Goal: Task Accomplishment & Management: Complete application form

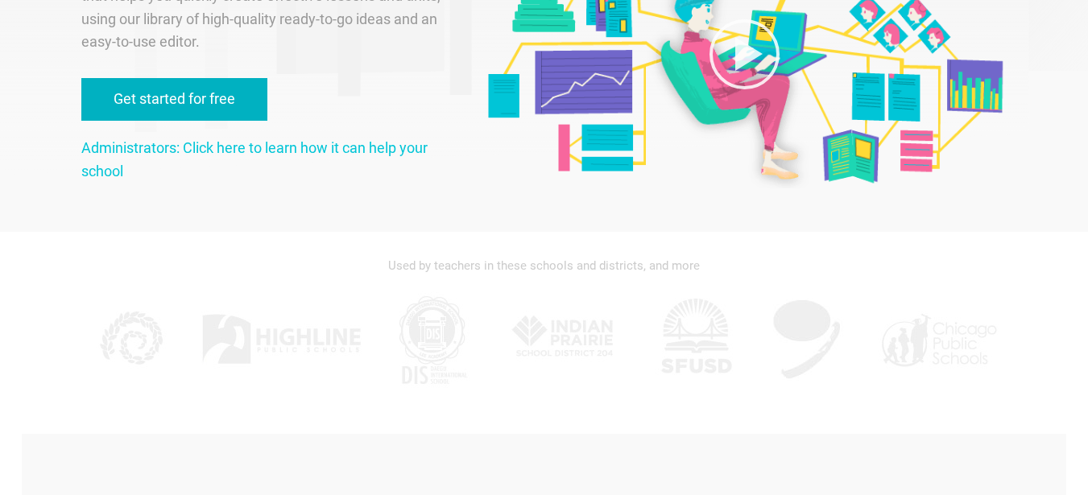
click at [151, 121] on link "Get started for free" at bounding box center [174, 99] width 186 height 43
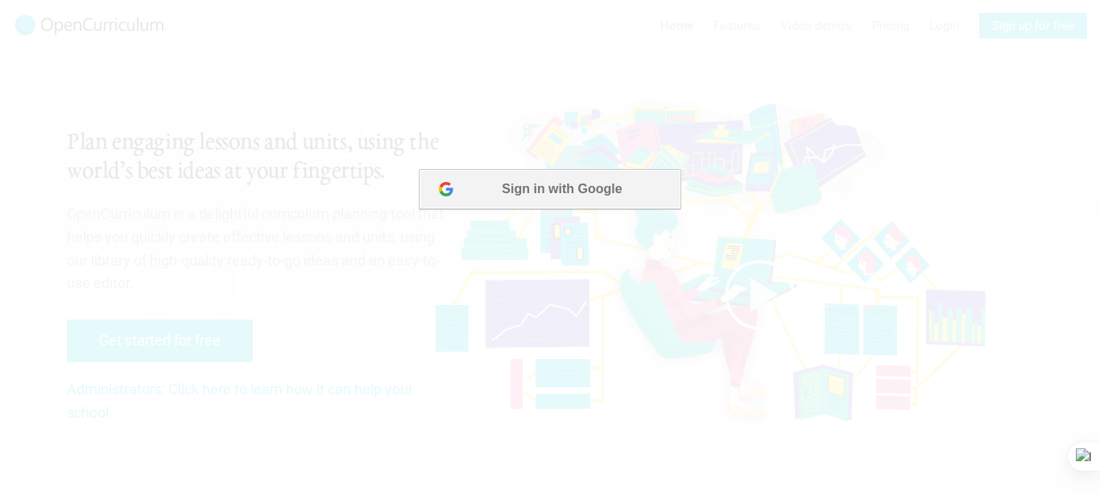
click at [527, 189] on button "Sign in with Google" at bounding box center [550, 189] width 262 height 40
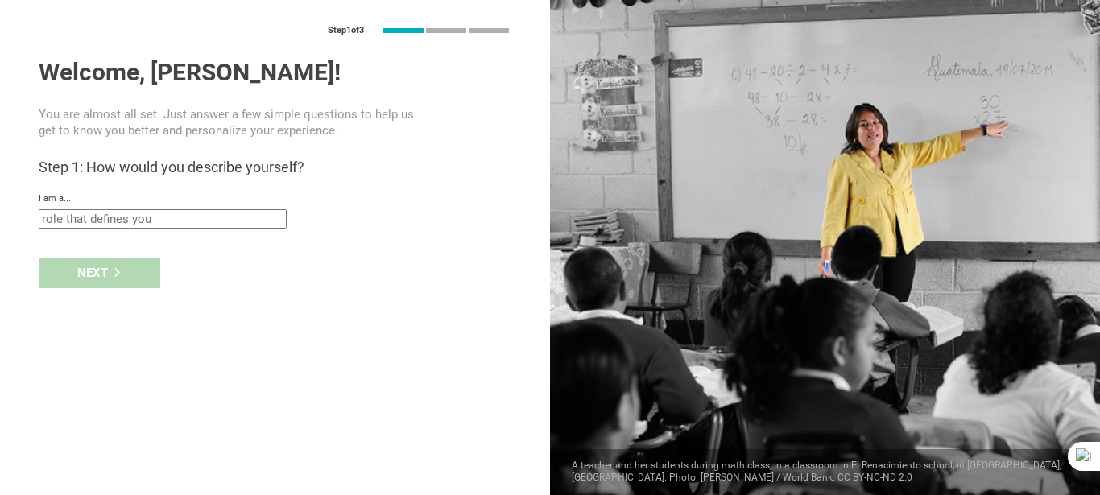
click at [81, 227] on input "text" at bounding box center [163, 218] width 248 height 19
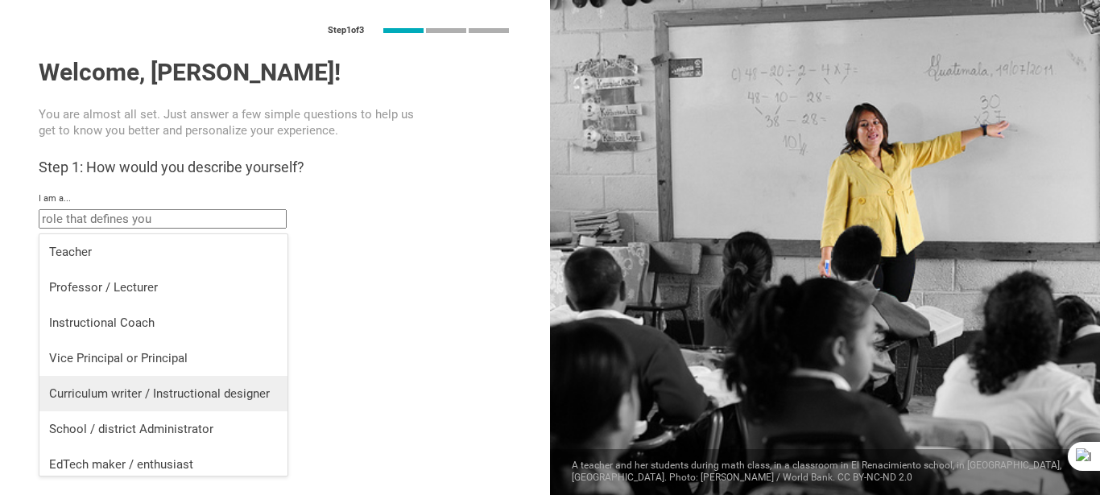
click at [87, 384] on li "Curriculum writer / Instructional designer" at bounding box center [163, 393] width 248 height 35
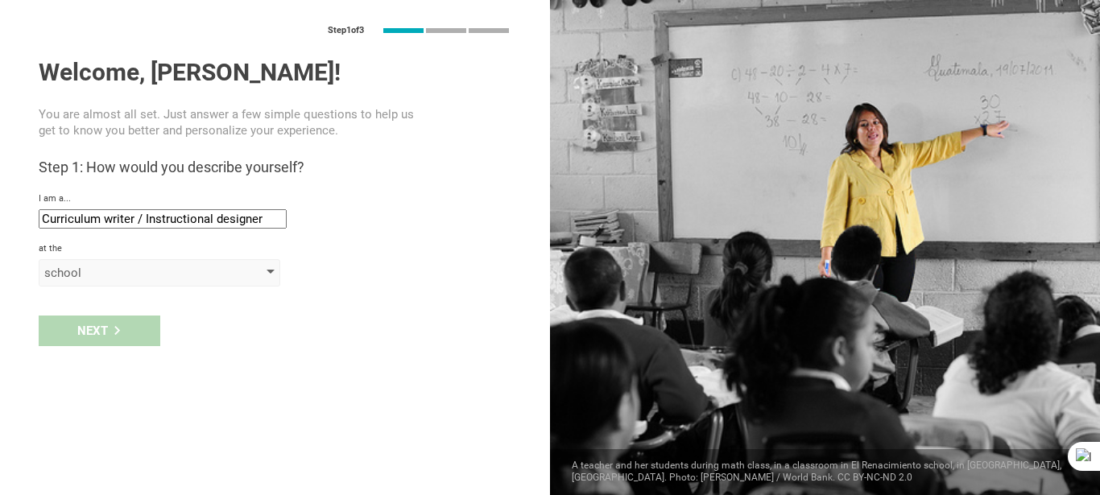
click at [89, 279] on div "school" at bounding box center [136, 273] width 184 height 16
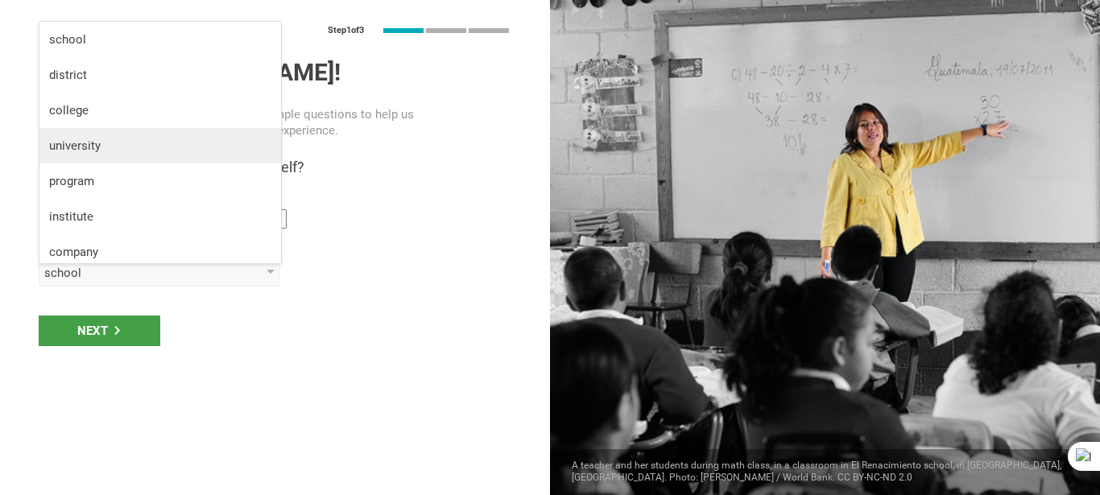
click at [83, 146] on div "university" at bounding box center [160, 146] width 222 height 16
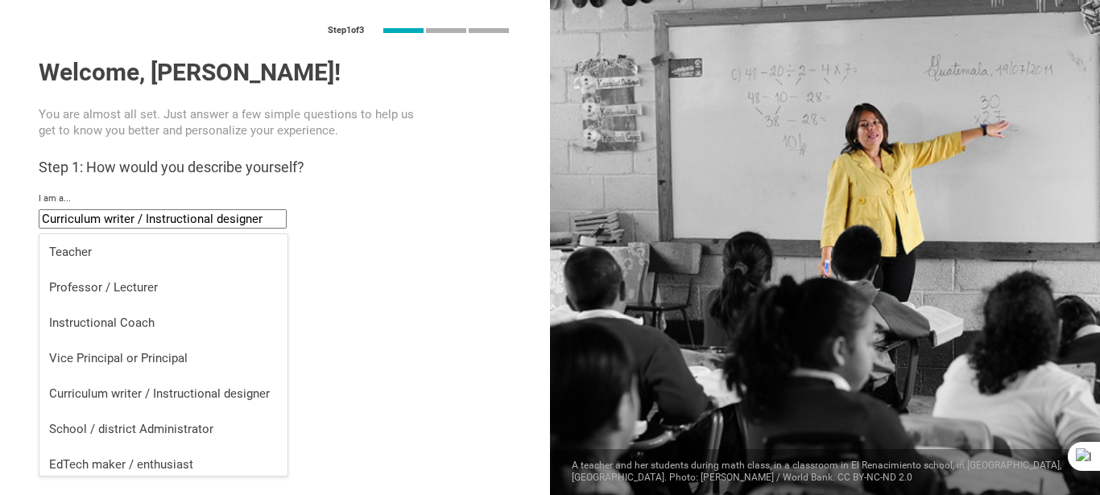
click at [208, 224] on input "Curriculum writer / Instructional designer" at bounding box center [163, 218] width 248 height 19
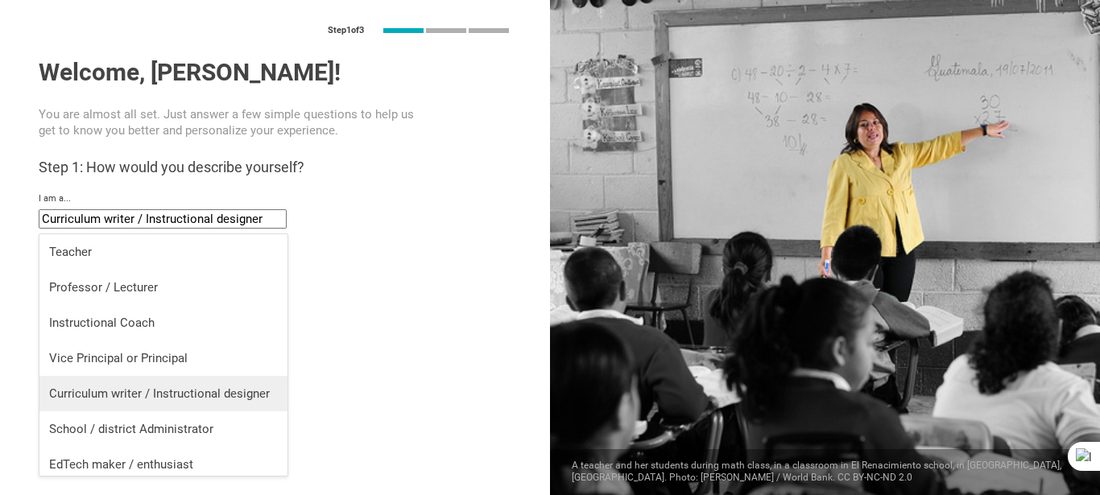
scroll to position [6, 0]
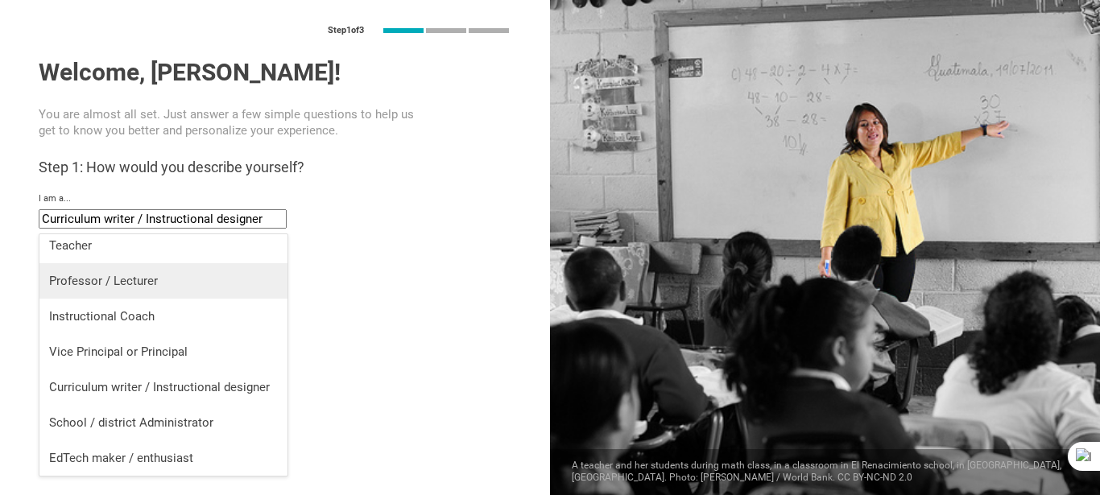
click at [140, 280] on div "Professor / Lecturer" at bounding box center [163, 281] width 229 height 16
type input "Professor / Lecturer"
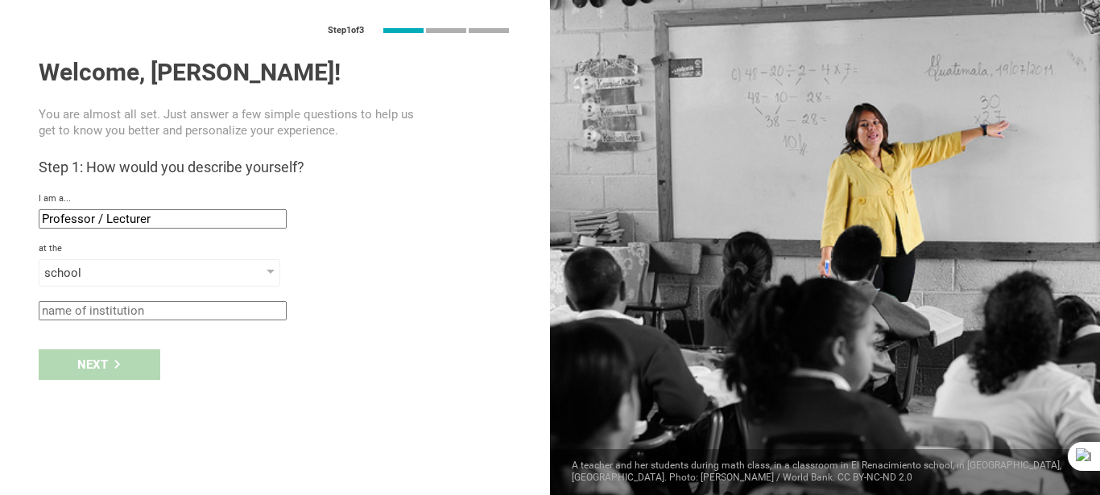
click at [166, 313] on input "text" at bounding box center [163, 310] width 248 height 19
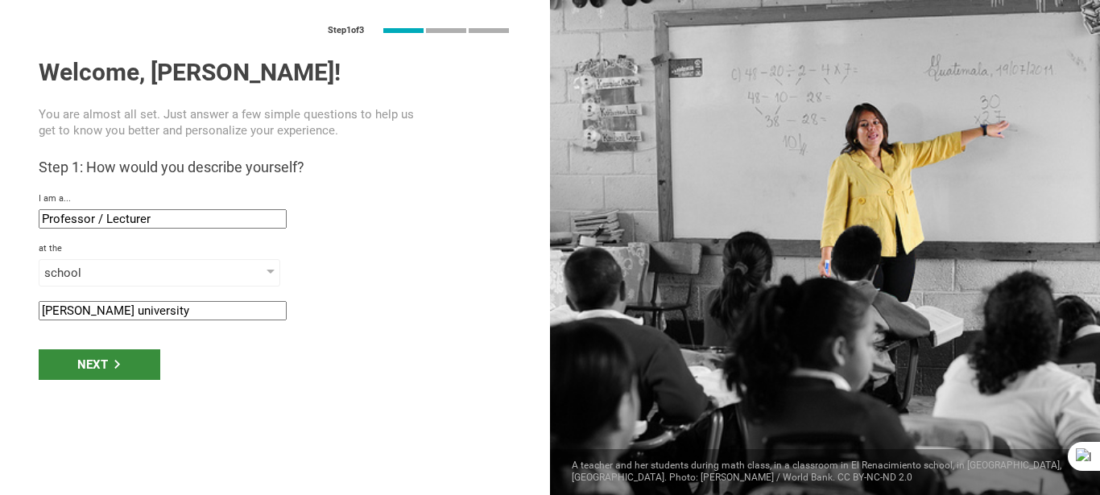
type input "[PERSON_NAME] university"
click at [98, 372] on div "Next" at bounding box center [100, 364] width 122 height 31
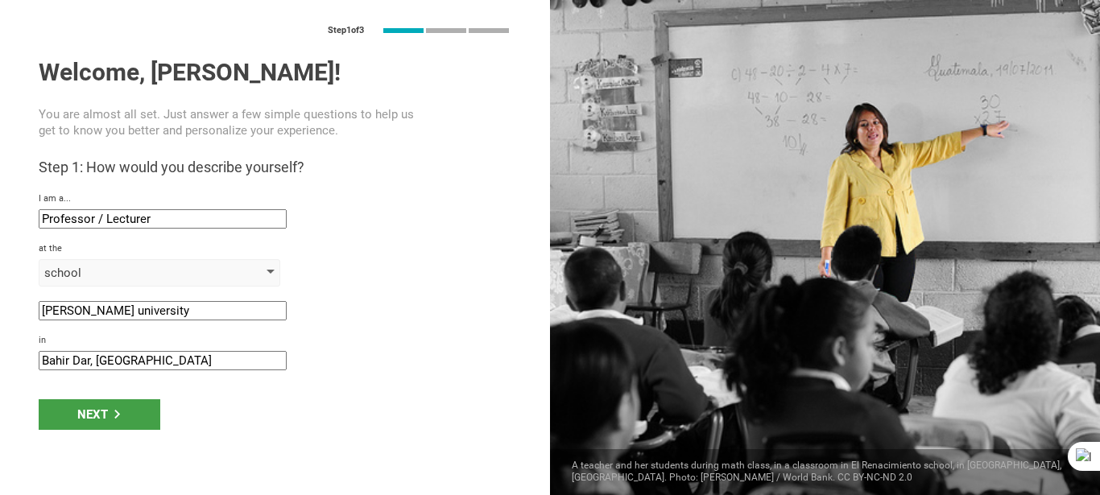
click at [271, 271] on div "school" at bounding box center [160, 272] width 242 height 27
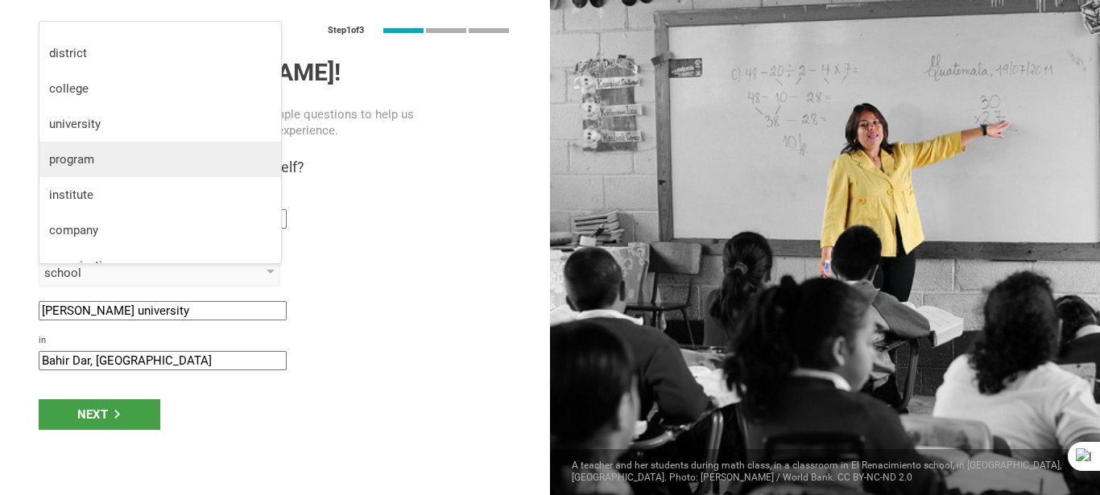
scroll to position [42, 0]
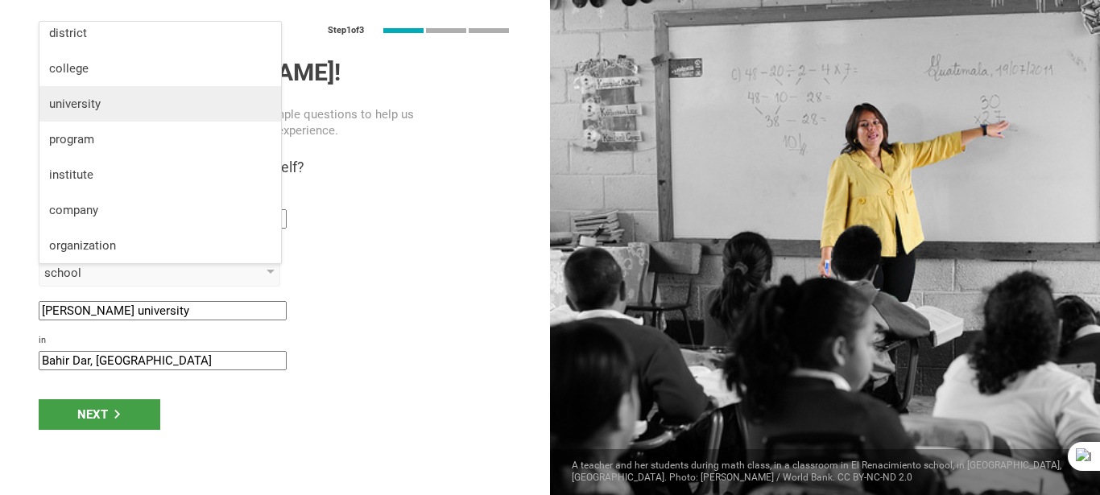
click at [141, 102] on div "university" at bounding box center [160, 104] width 222 height 16
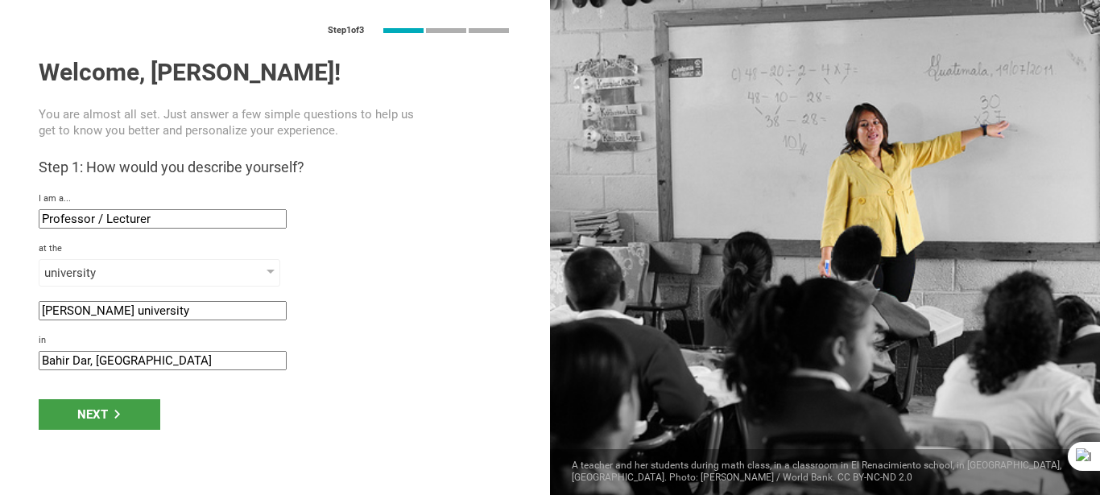
click at [174, 367] on input "Bahir Dar, [GEOGRAPHIC_DATA]" at bounding box center [163, 360] width 248 height 19
type input "B"
type input "[PERSON_NAME]"
click at [82, 423] on div "Next" at bounding box center [100, 414] width 122 height 31
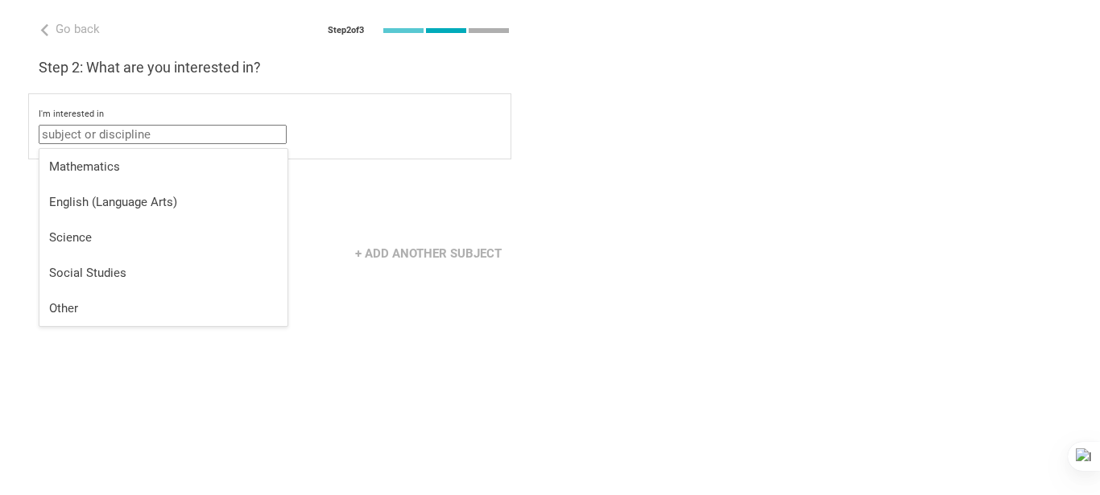
click at [195, 137] on input "text" at bounding box center [163, 134] width 248 height 19
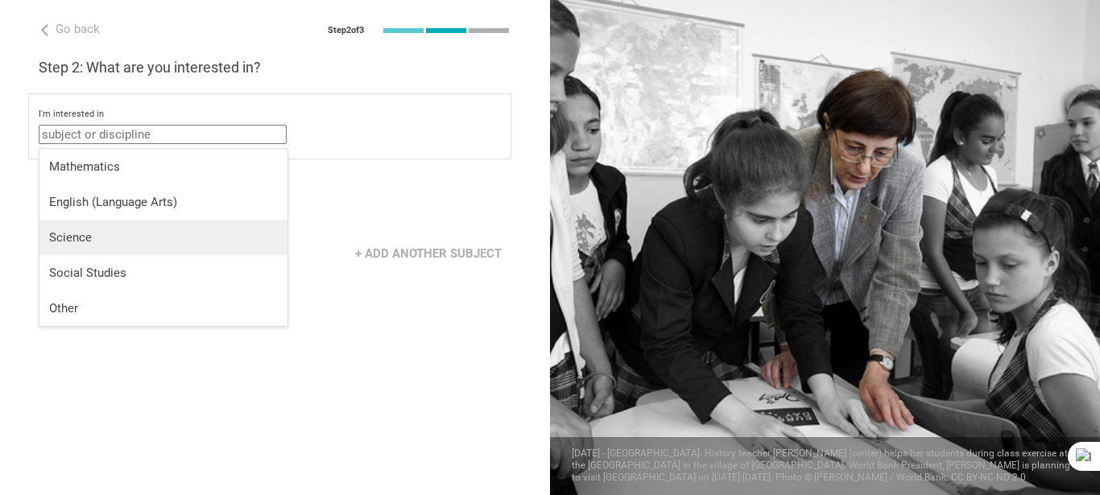
click at [110, 238] on div "Science" at bounding box center [163, 237] width 229 height 16
type input "Science"
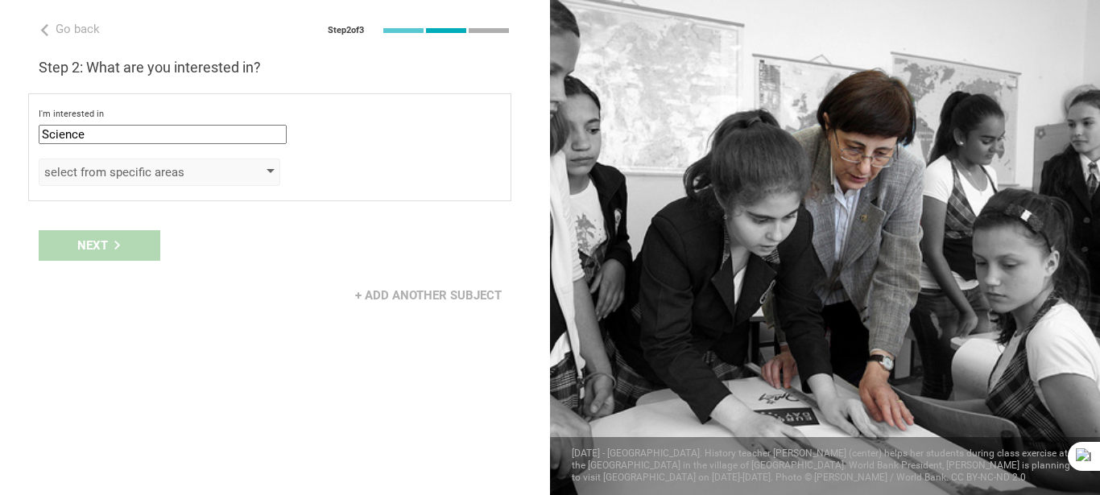
click at [193, 176] on div "select from specific areas" at bounding box center [136, 172] width 184 height 16
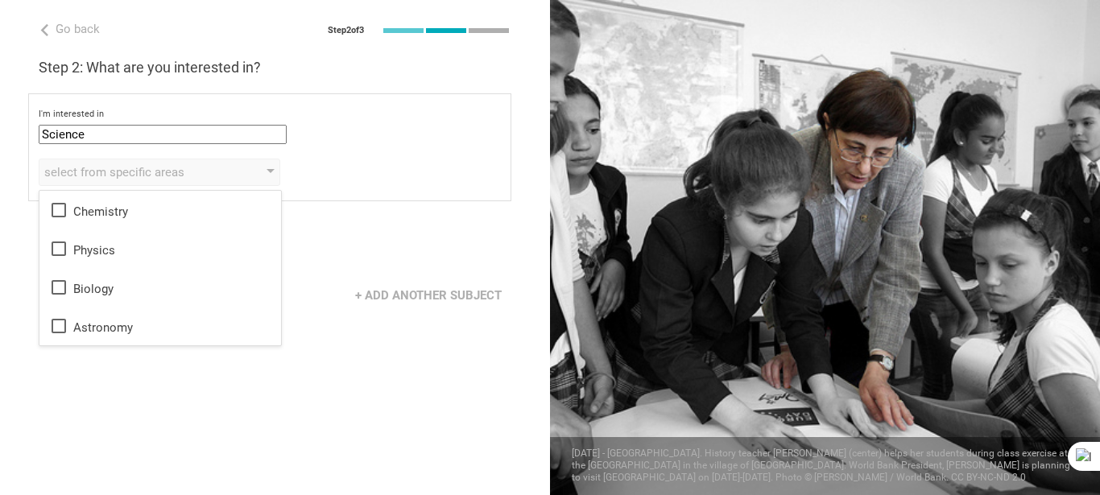
click at [194, 397] on div "Go back Step 2 of 3 Welcome, [PERSON_NAME]! You are almost all set. Just answer…" at bounding box center [275, 247] width 550 height 495
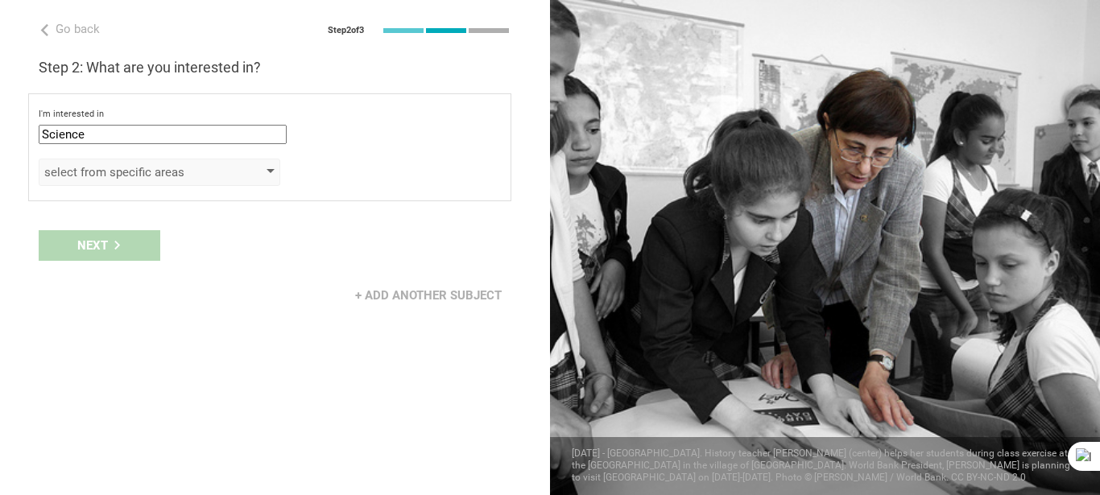
click at [184, 172] on div "select from specific areas" at bounding box center [136, 172] width 184 height 16
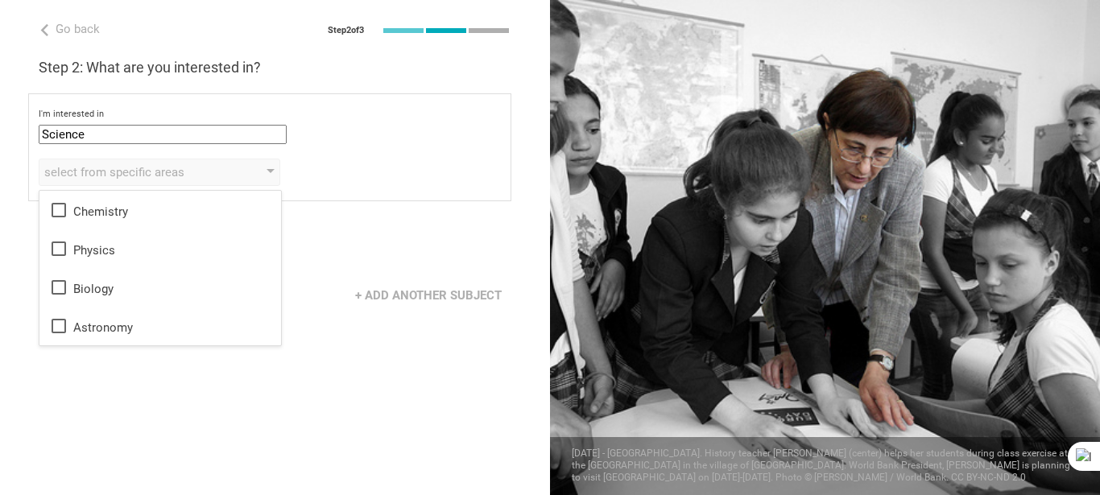
click at [334, 380] on div "Go back Step 2 of 3 Welcome, [PERSON_NAME]! You are almost all set. Just answer…" at bounding box center [275, 247] width 550 height 495
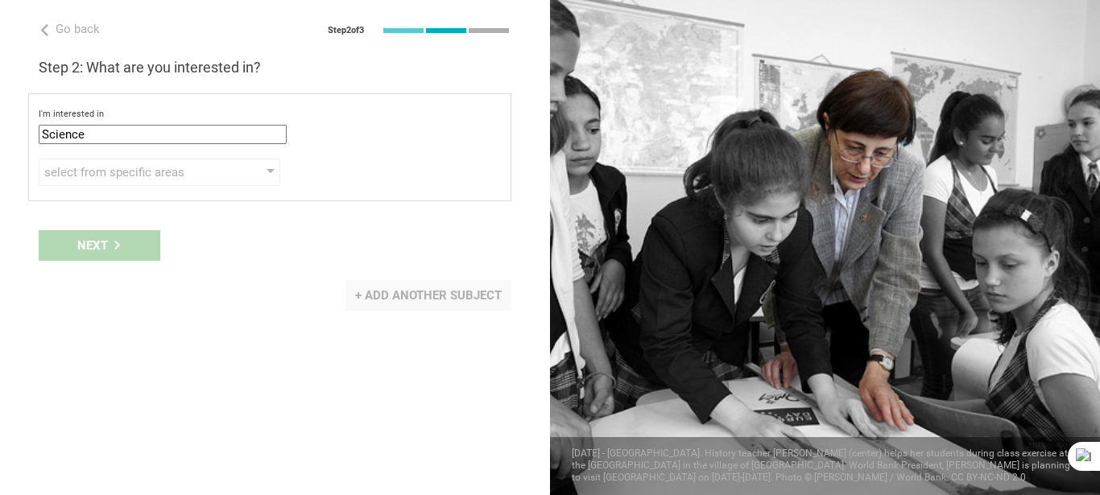
click at [379, 298] on div "+ Add another subject" at bounding box center [428, 295] width 166 height 31
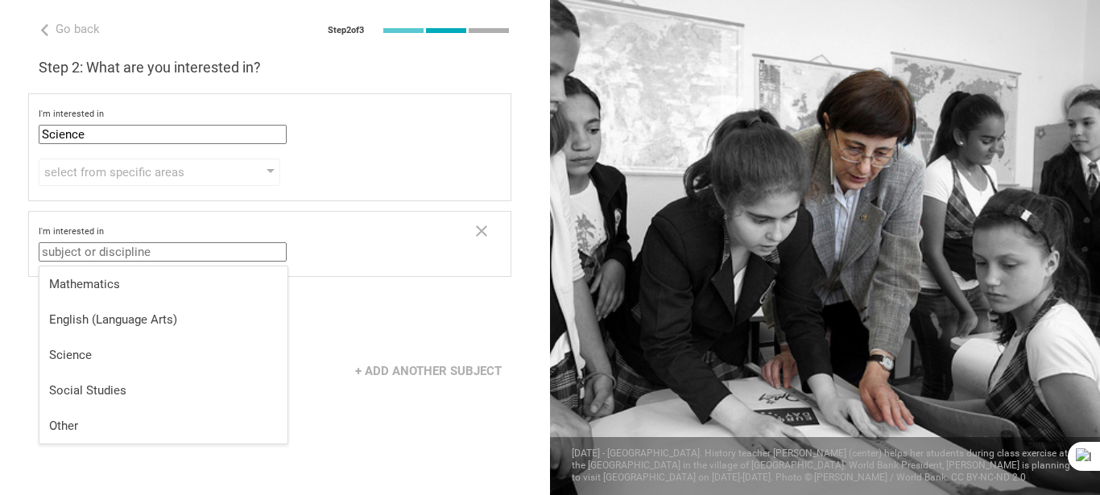
click at [219, 258] on input "text" at bounding box center [163, 251] width 248 height 19
type input "medicine"
click at [396, 326] on div "Next" at bounding box center [275, 321] width 550 height 50
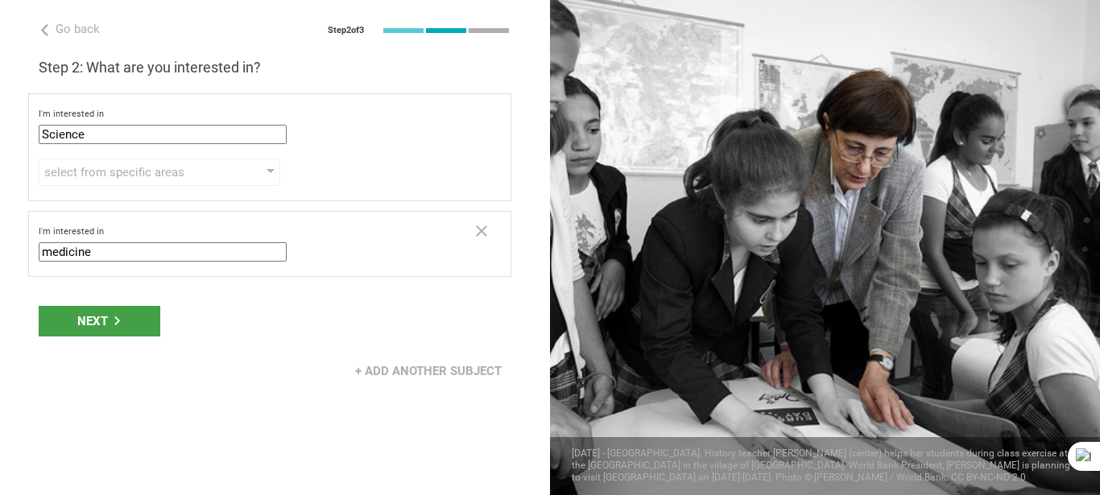
click at [214, 138] on input "Science" at bounding box center [163, 134] width 248 height 19
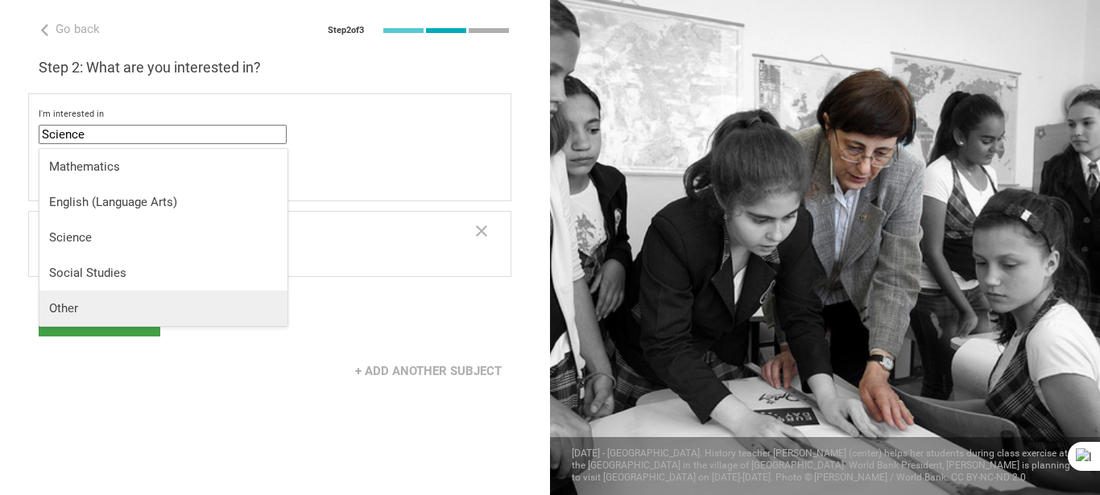
click at [101, 305] on div "Other" at bounding box center [163, 308] width 229 height 16
type input "Other"
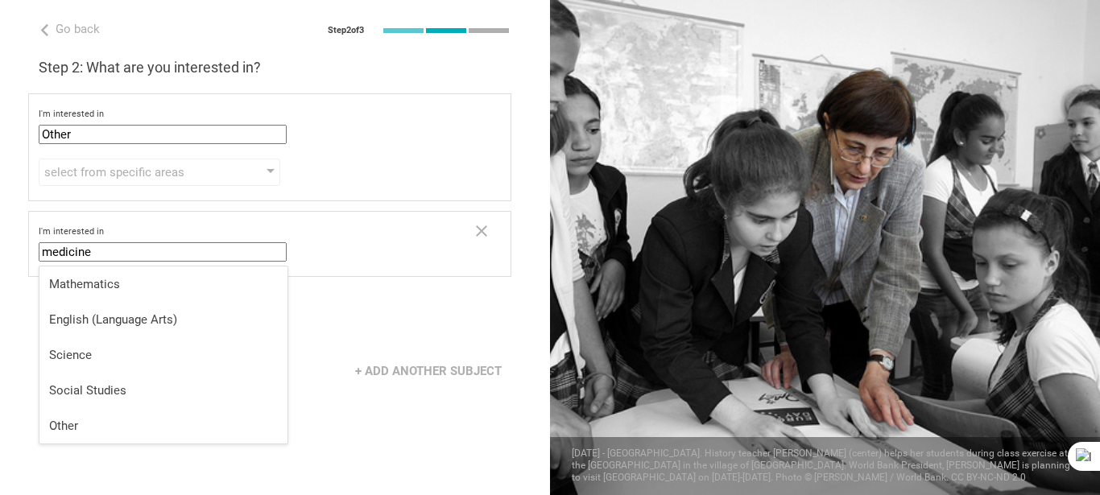
click at [151, 256] on input "medicine" at bounding box center [163, 251] width 248 height 19
type input "m"
click at [48, 256] on input "internal medicine" at bounding box center [163, 251] width 248 height 19
click at [341, 293] on div "Go back Step 2 of 3 Welcome, [PERSON_NAME]! You are almost all set. Just answer…" at bounding box center [275, 247] width 550 height 495
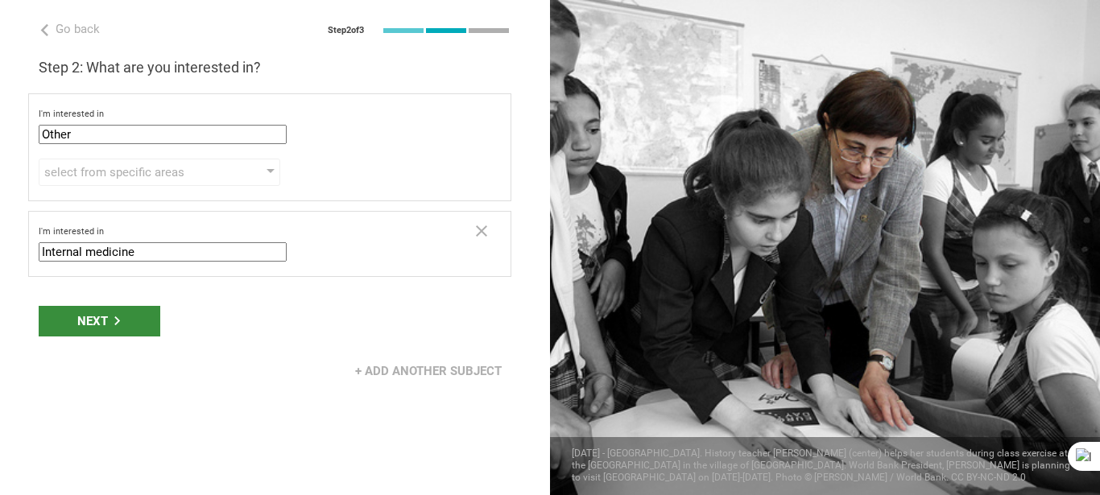
click at [126, 324] on div "Next" at bounding box center [100, 321] width 122 height 31
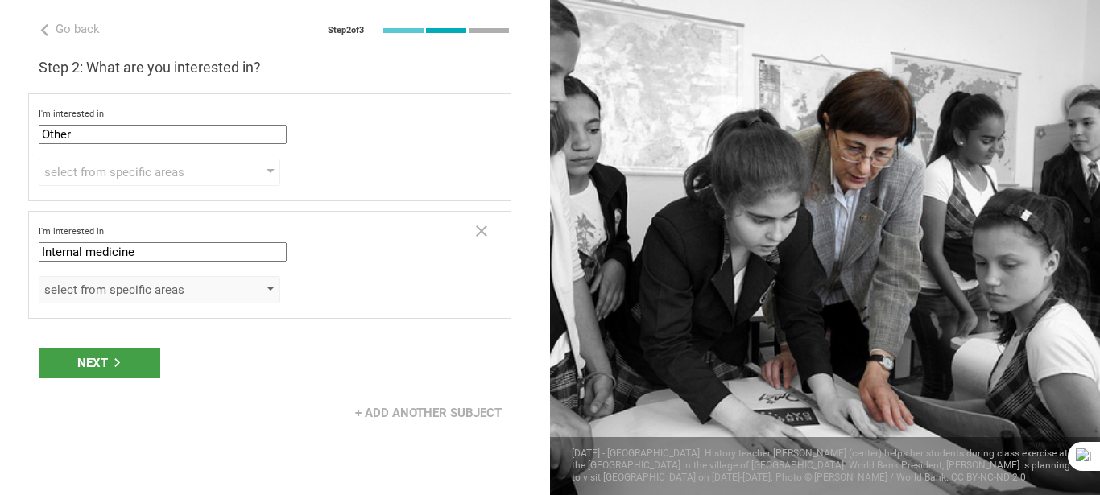
click at [255, 287] on div "select from specific areas" at bounding box center [160, 289] width 242 height 27
click at [269, 291] on div at bounding box center [271, 290] width 8 height 6
click at [263, 291] on div "select from specific areas" at bounding box center [160, 289] width 242 height 27
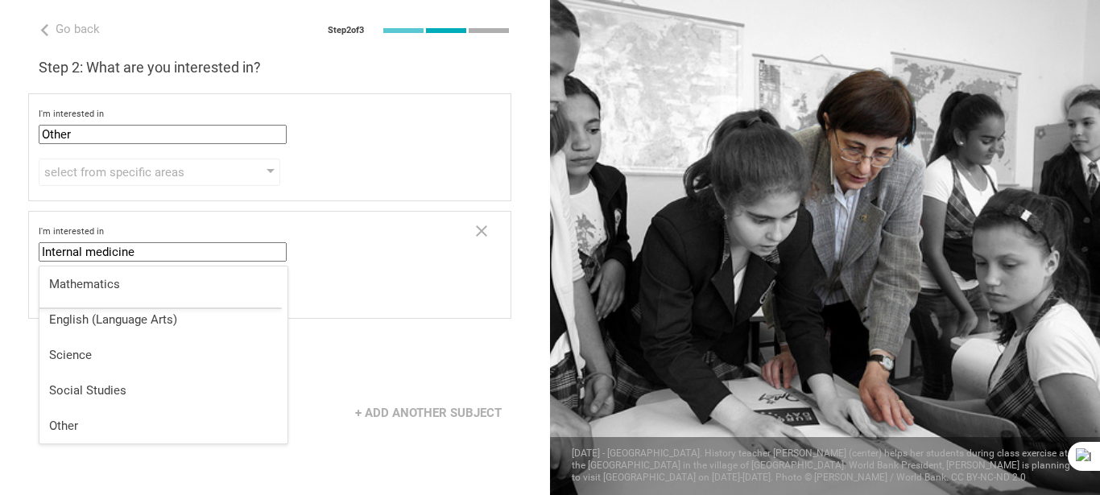
click at [155, 254] on input "Internal medicine" at bounding box center [163, 251] width 248 height 19
click at [85, 255] on input "Internal medicine" at bounding box center [163, 251] width 248 height 19
type input "Medicine"
click at [331, 370] on div "Next" at bounding box center [275, 363] width 550 height 50
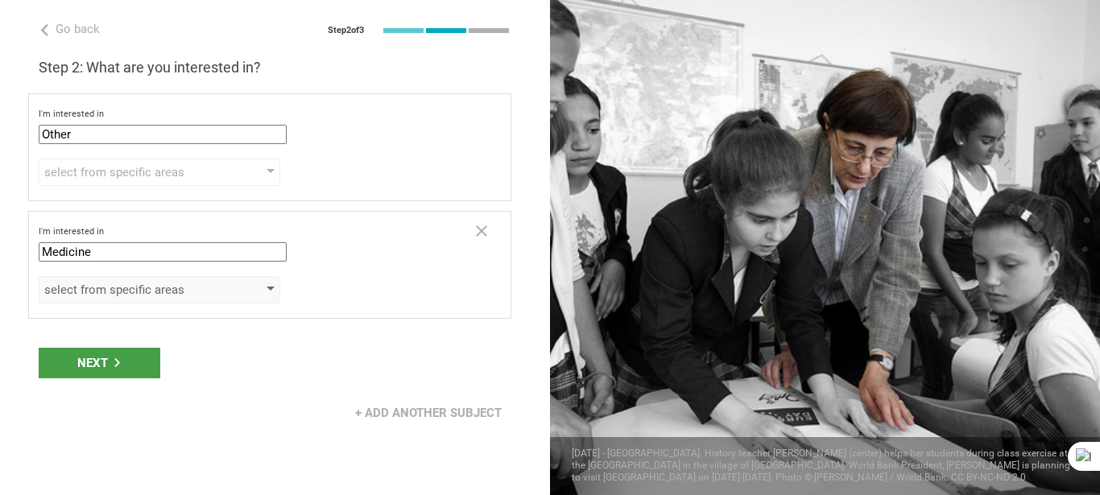
click at [143, 288] on div "select from specific areas" at bounding box center [136, 290] width 184 height 16
click at [268, 290] on div "select from specific areas" at bounding box center [160, 289] width 242 height 27
click at [267, 290] on div "select from specific areas" at bounding box center [160, 289] width 242 height 27
click at [266, 290] on div "select from specific areas" at bounding box center [160, 289] width 242 height 27
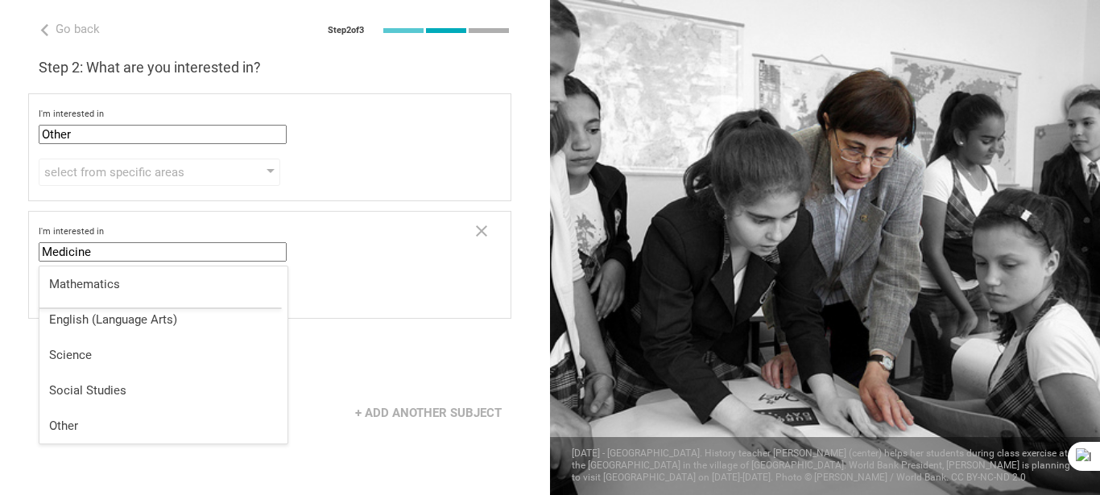
click at [207, 256] on input "Medicine" at bounding box center [163, 251] width 248 height 19
click at [217, 250] on input "Medicine" at bounding box center [163, 251] width 248 height 19
click at [337, 366] on div "Next" at bounding box center [275, 363] width 550 height 50
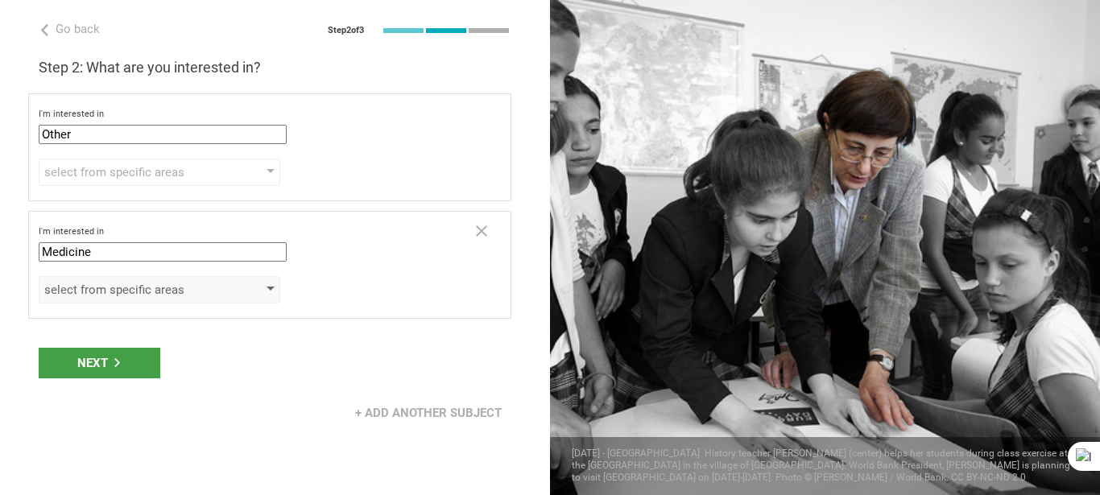
click at [209, 290] on div "select from specific areas" at bounding box center [136, 290] width 184 height 16
click at [263, 293] on div "select from specific areas" at bounding box center [160, 289] width 242 height 27
click at [382, 292] on div "select from specific areas" at bounding box center [270, 289] width 462 height 27
click at [304, 381] on div "Next" at bounding box center [275, 363] width 550 height 50
click at [420, 358] on div "Next" at bounding box center [275, 363] width 550 height 50
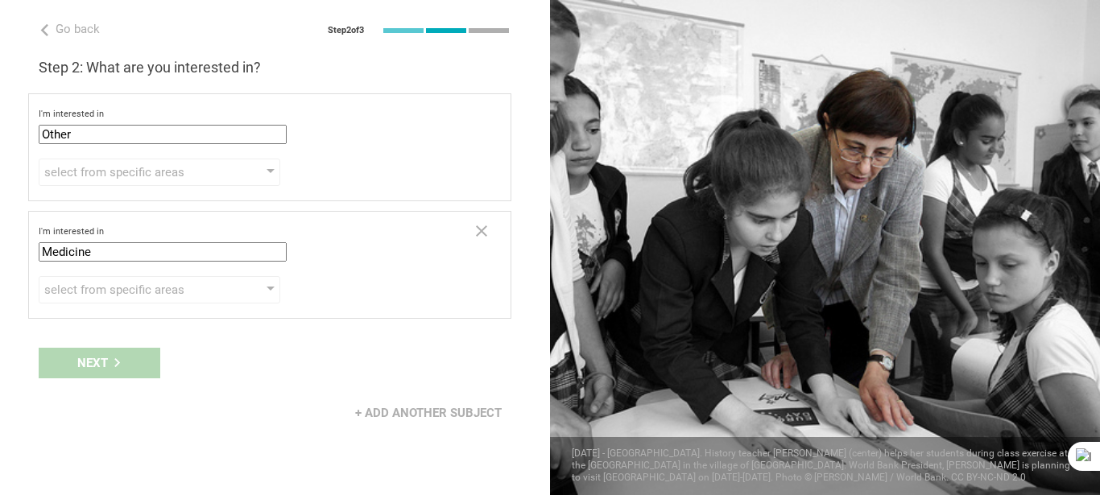
click at [345, 68] on h3 "Step 2: What are you interested in?" at bounding box center [275, 67] width 473 height 19
click at [134, 449] on div "Go back Step 2 of 3 Welcome, [PERSON_NAME]! You are almost all set. Just answer…" at bounding box center [275, 247] width 550 height 495
click at [225, 179] on div "select from specific areas" at bounding box center [136, 172] width 184 height 16
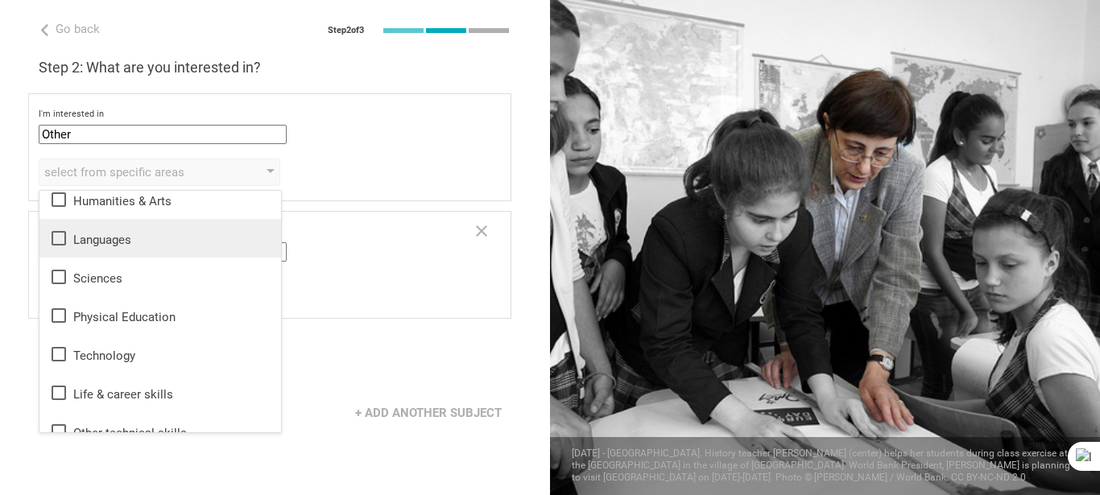
scroll to position [29, 0]
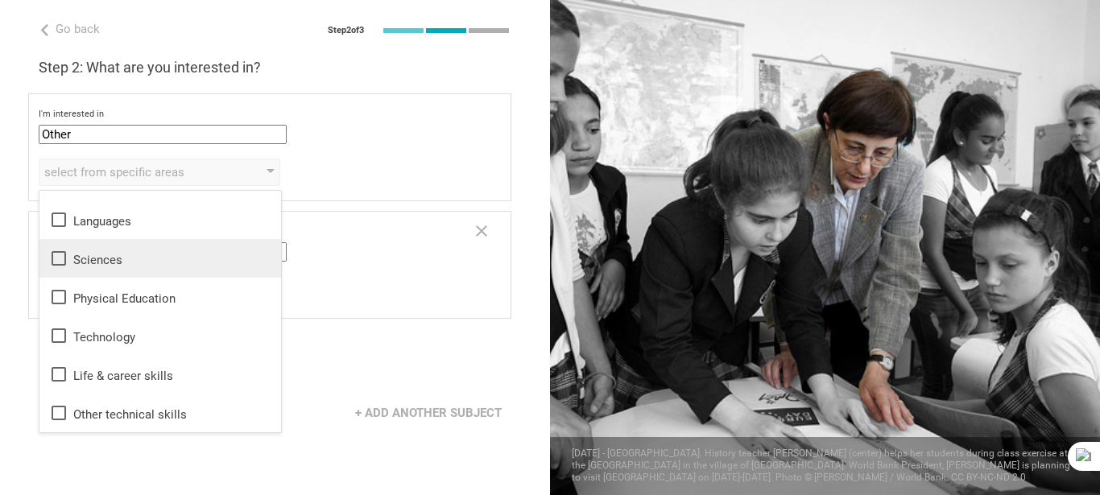
click at [125, 255] on div "Sciences" at bounding box center [160, 258] width 222 height 19
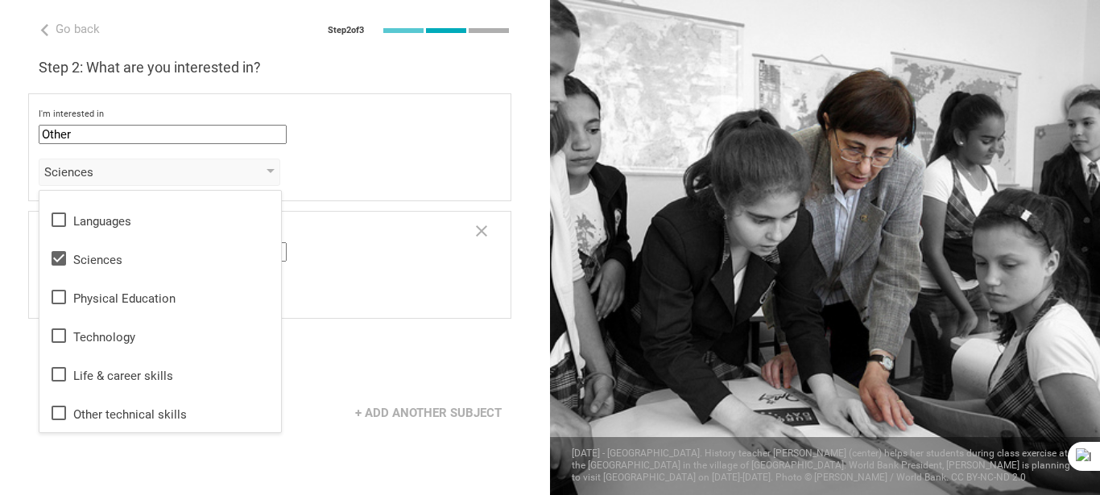
click at [363, 365] on div "Next" at bounding box center [275, 363] width 550 height 50
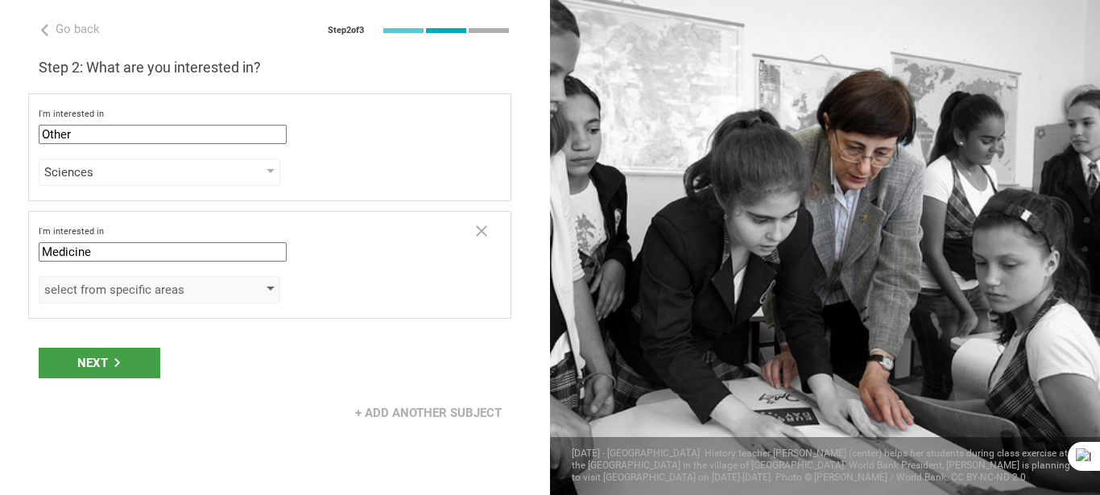
click at [220, 288] on div "select from specific areas" at bounding box center [136, 290] width 184 height 16
click at [263, 289] on div "select from specific areas" at bounding box center [160, 289] width 242 height 27
click at [272, 172] on div "Sciences" at bounding box center [160, 172] width 242 height 27
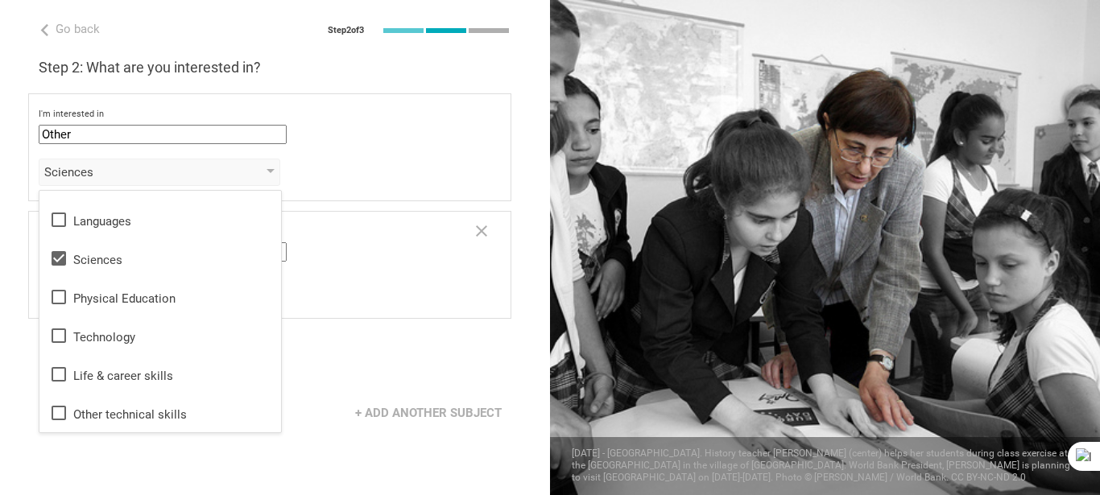
click at [356, 376] on div "Next" at bounding box center [275, 363] width 550 height 50
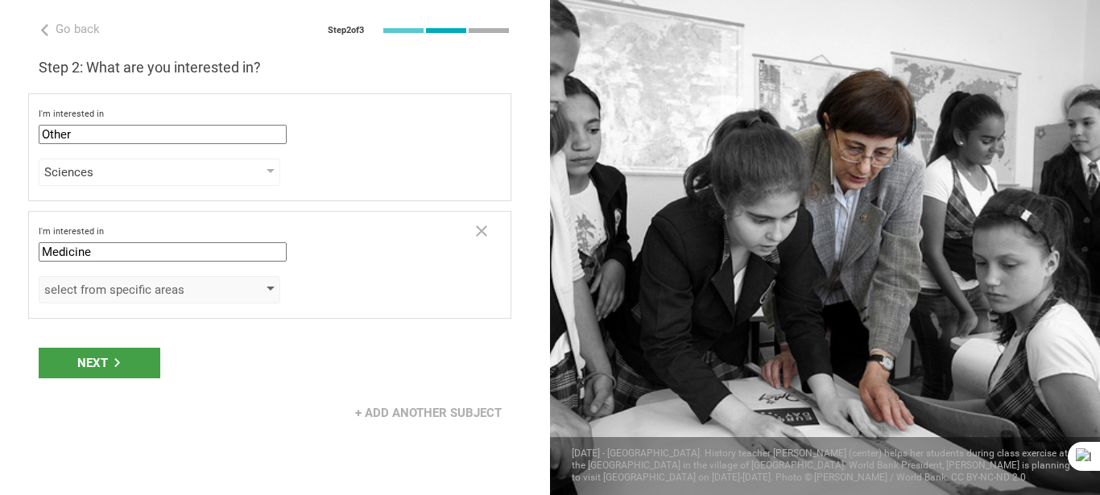
click at [197, 295] on div "select from specific areas" at bounding box center [136, 290] width 184 height 16
click at [255, 294] on div "select from specific areas" at bounding box center [160, 289] width 242 height 27
click at [359, 361] on div "Next" at bounding box center [275, 363] width 550 height 50
click at [259, 352] on div "Next" at bounding box center [275, 363] width 550 height 50
click at [267, 291] on div "select from specific areas" at bounding box center [160, 289] width 242 height 27
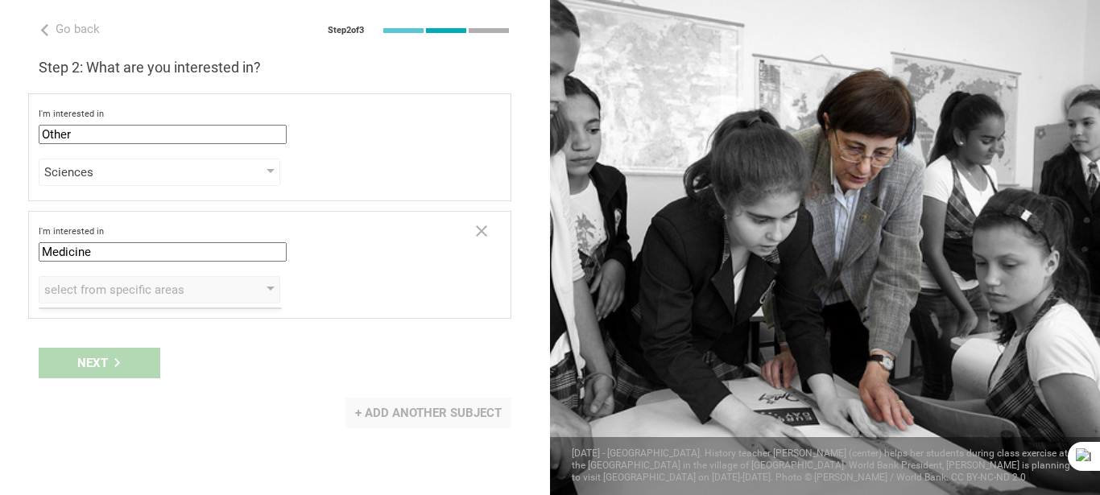
click at [439, 411] on div "+ Add another subject" at bounding box center [428, 413] width 166 height 31
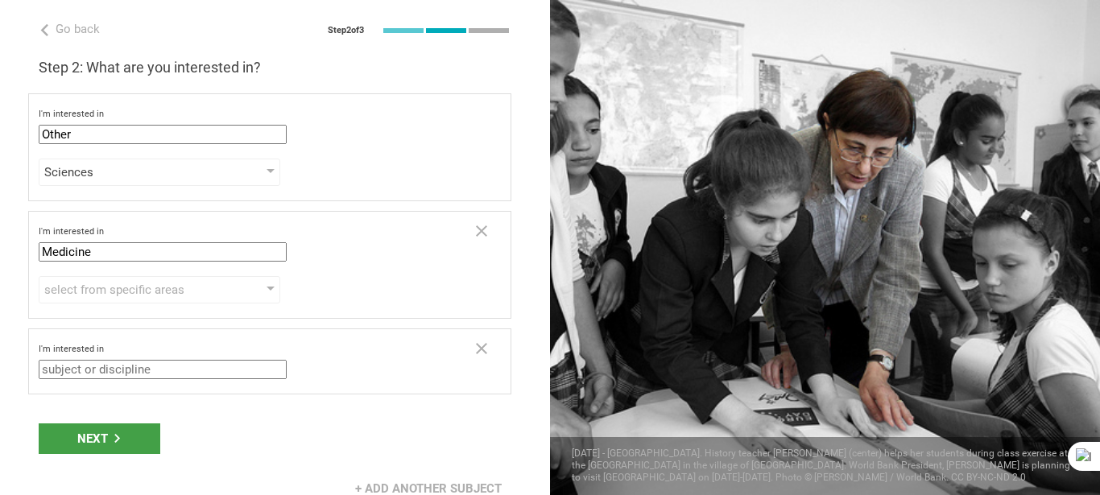
click at [178, 379] on input "text" at bounding box center [163, 369] width 248 height 19
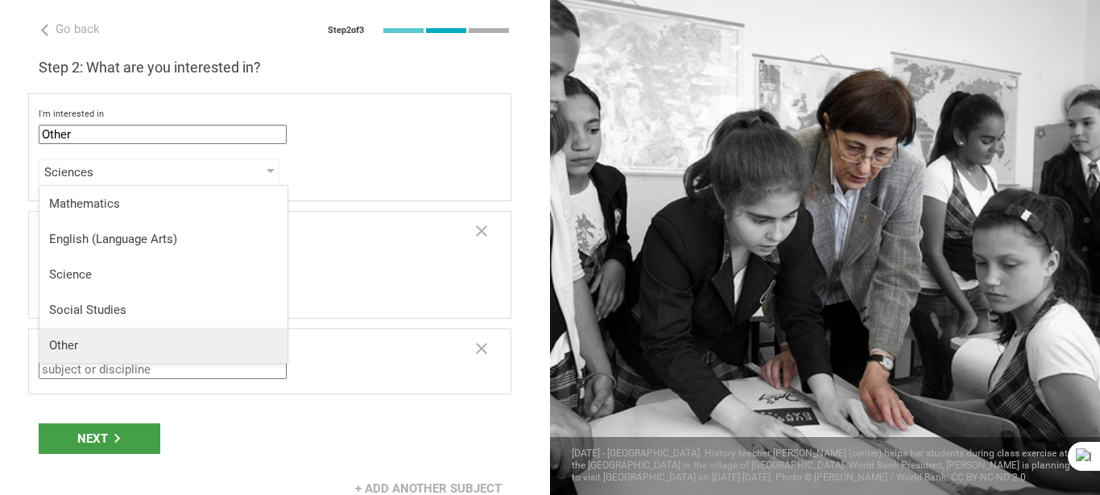
click at [75, 347] on div "Other" at bounding box center [163, 345] width 229 height 16
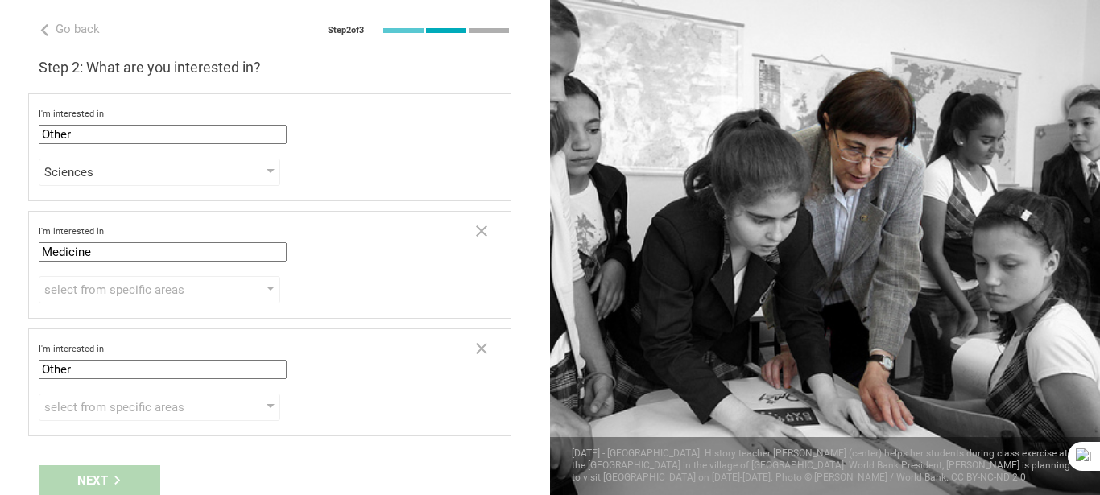
scroll to position [64, 0]
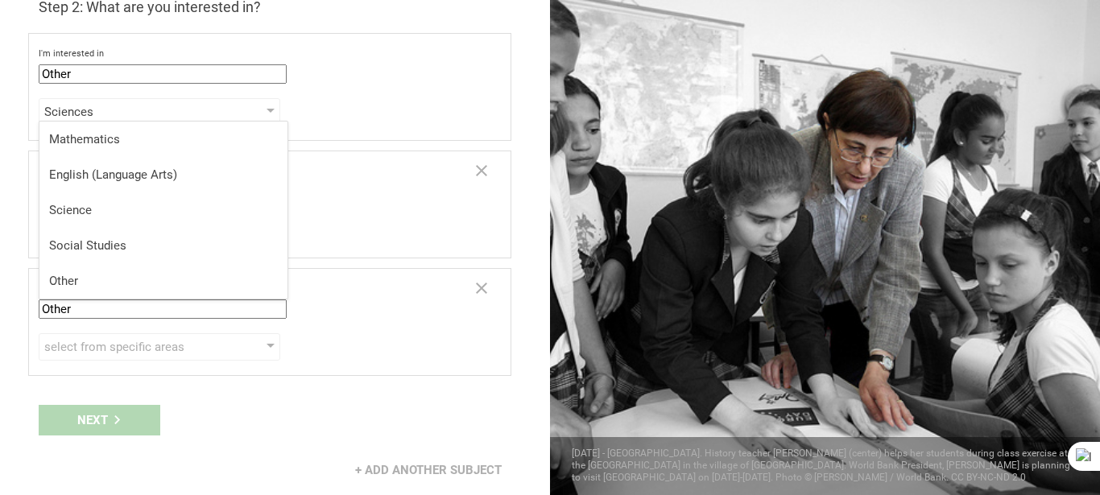
click at [99, 313] on input "Other" at bounding box center [163, 309] width 248 height 19
type input "O"
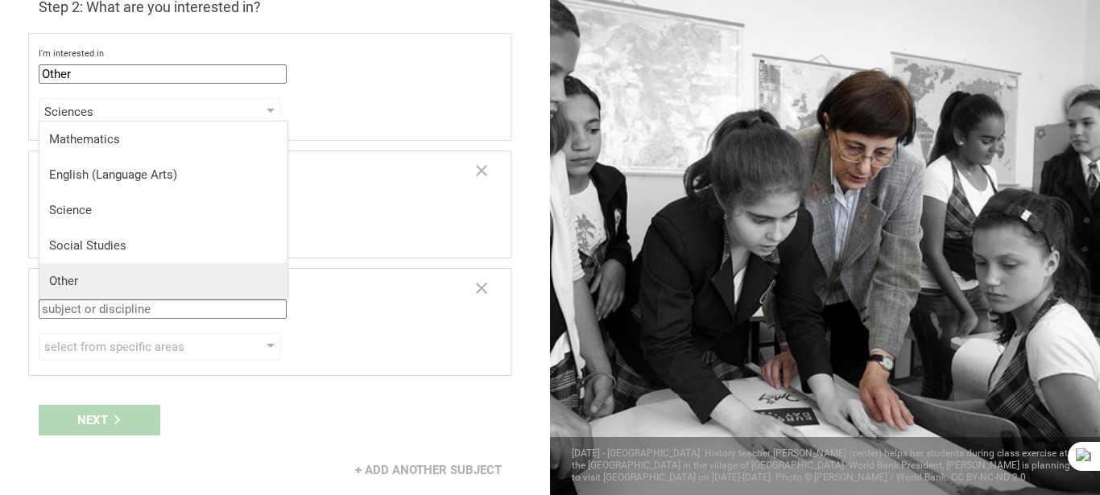
click at [97, 283] on div "Other" at bounding box center [163, 281] width 229 height 16
type input "undefined"
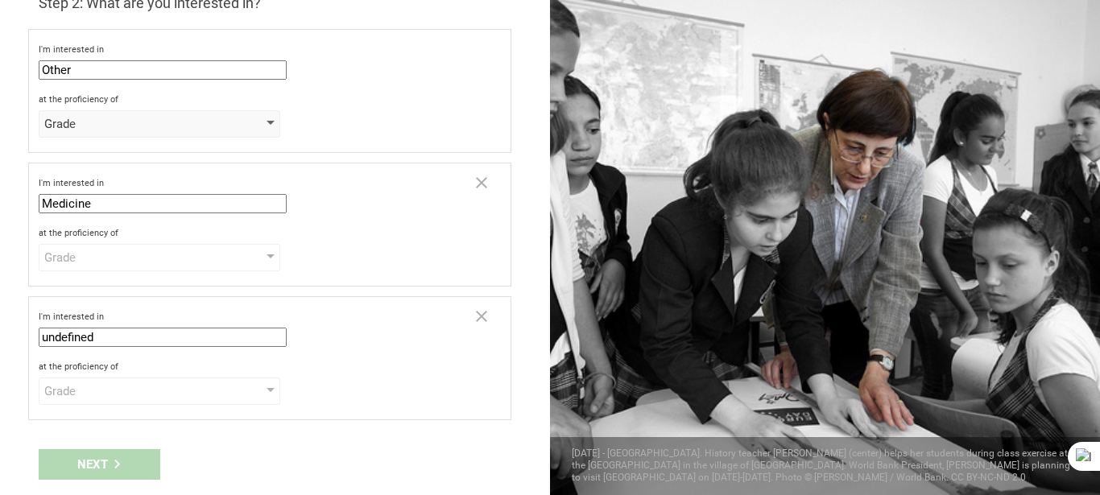
click at [96, 130] on div "Grade" at bounding box center [136, 124] width 184 height 16
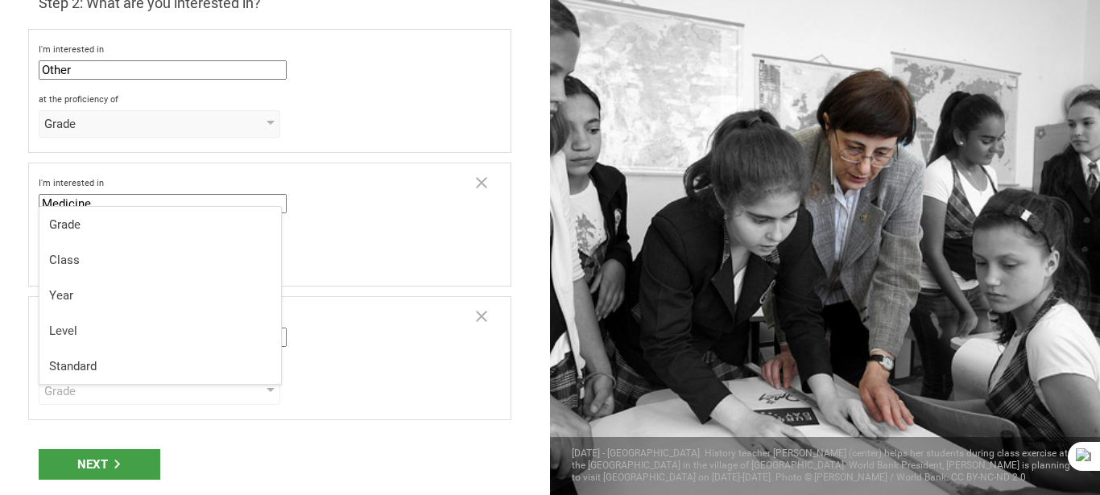
click at [411, 110] on div "at the proficiency of Grade Grade Class Year Level Standard" at bounding box center [270, 115] width 462 height 43
click at [174, 125] on div "Grade" at bounding box center [136, 124] width 184 height 16
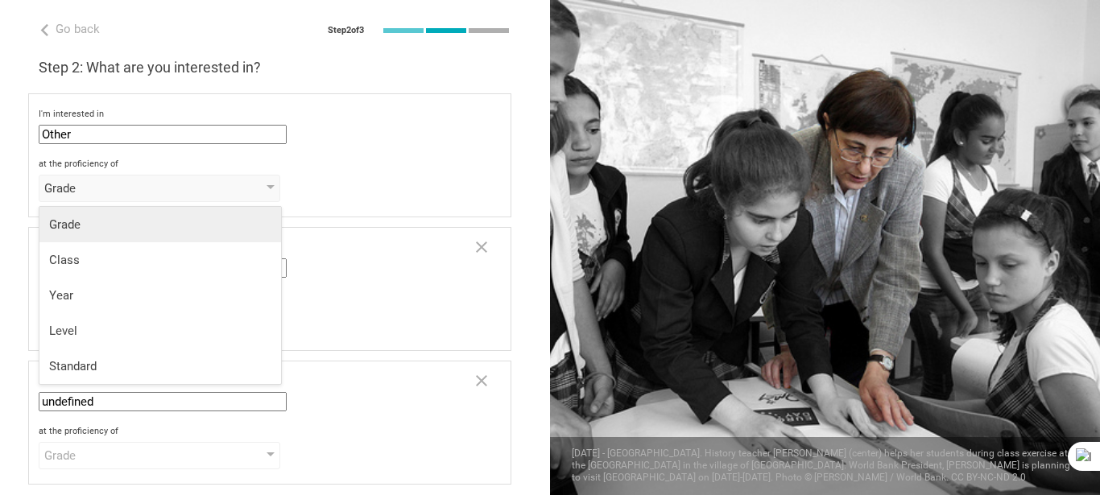
click at [115, 220] on div "Grade" at bounding box center [160, 225] width 222 height 16
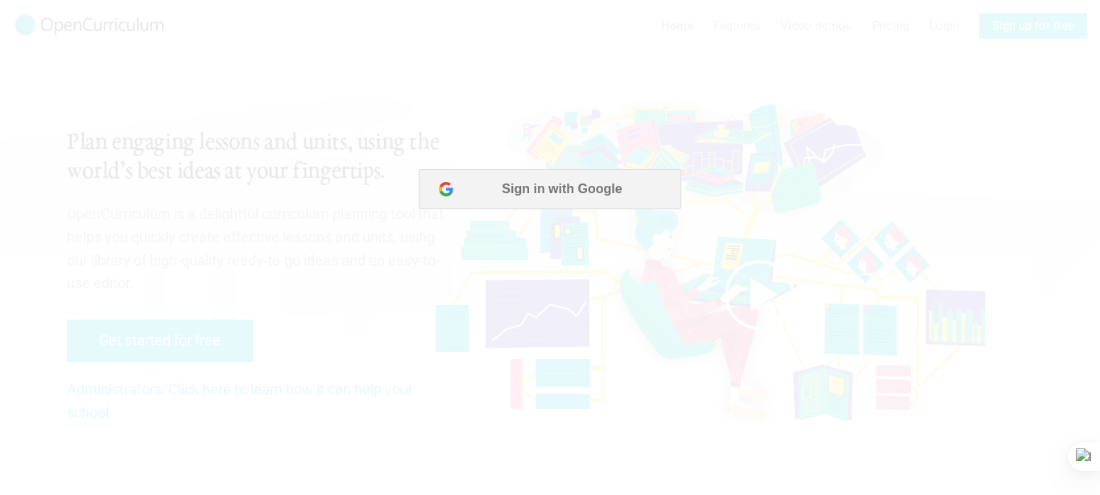
click at [233, 229] on div at bounding box center [550, 247] width 1100 height 495
click at [915, 178] on div at bounding box center [550, 247] width 1100 height 495
click at [552, 194] on div at bounding box center [550, 247] width 1100 height 495
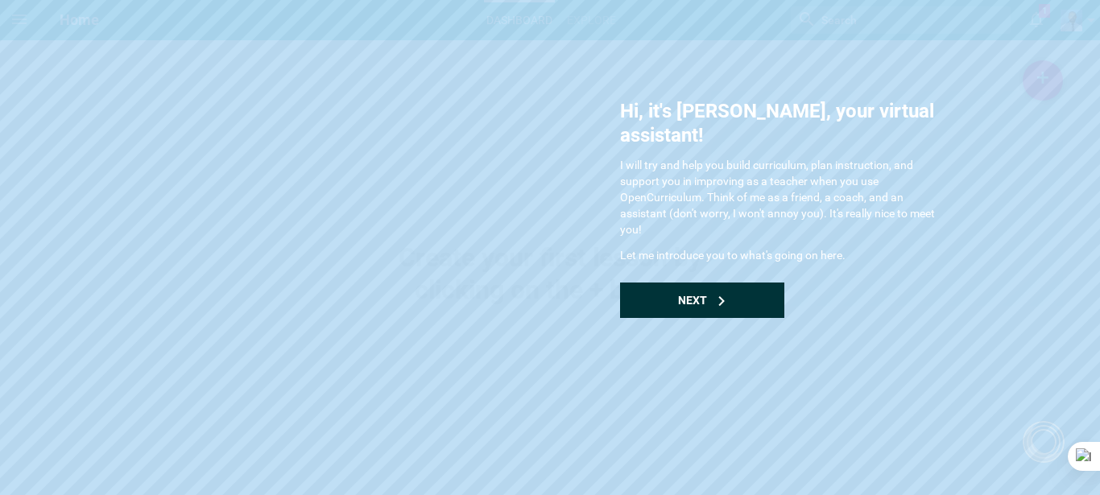
click at [709, 283] on div "Next" at bounding box center [702, 300] width 164 height 35
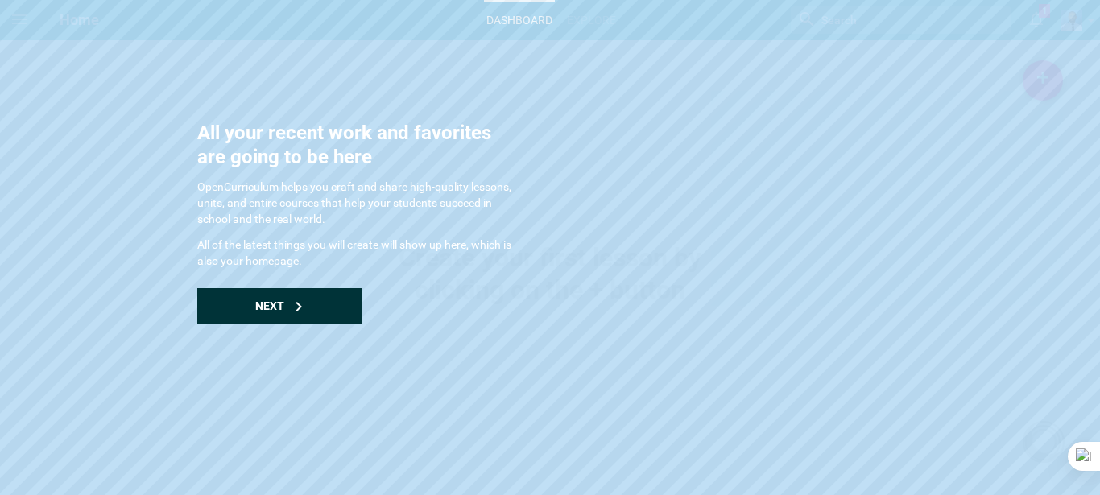
click at [234, 300] on div "Next" at bounding box center [279, 305] width 164 height 35
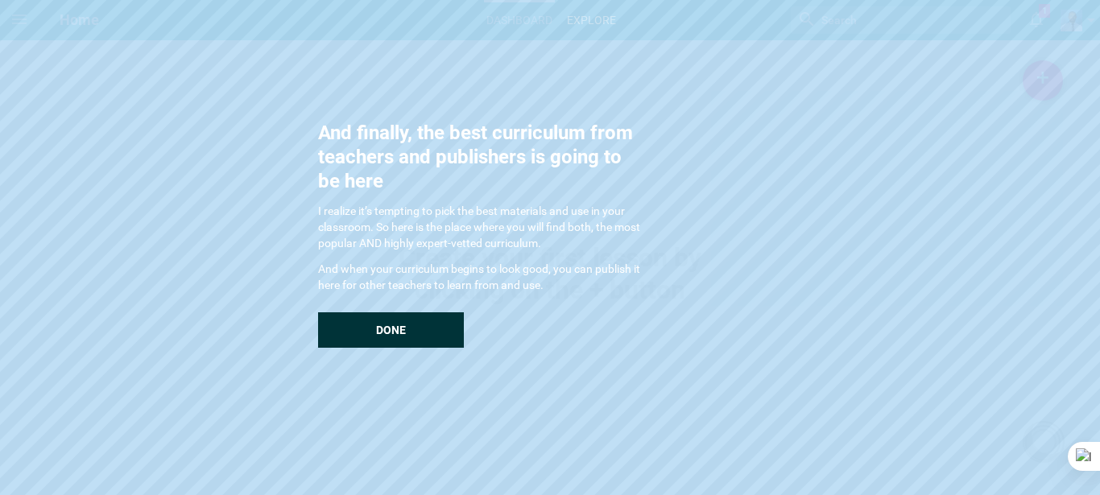
click at [423, 328] on div "Done" at bounding box center [391, 329] width 146 height 35
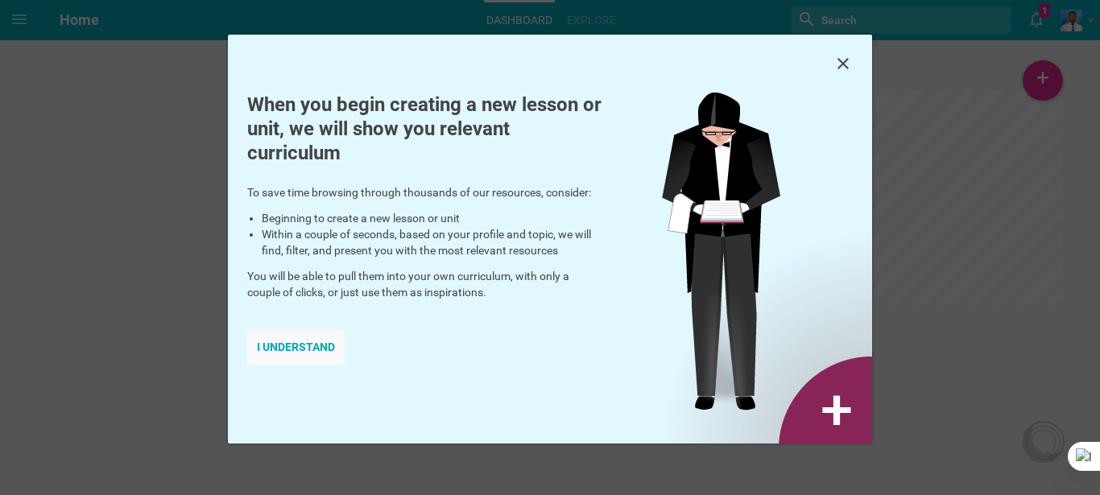
click at [307, 346] on div "I understand" at bounding box center [295, 346] width 97 height 35
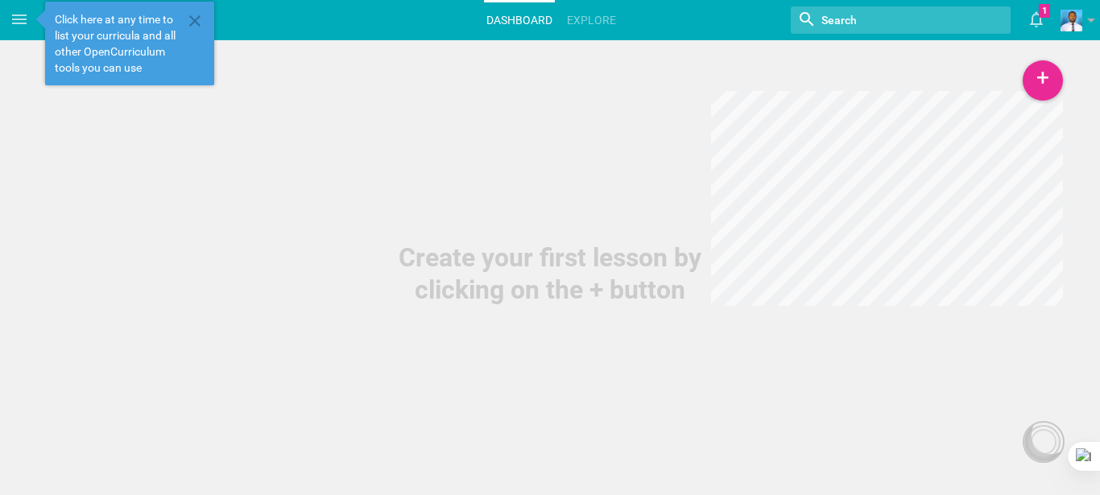
click at [431, 222] on div "Create your first lesson by clicking on the + button" at bounding box center [550, 153] width 1100 height 306
click at [1045, 23] on icon at bounding box center [1036, 19] width 29 height 39
click at [14, 19] on icon at bounding box center [19, 19] width 14 height 10
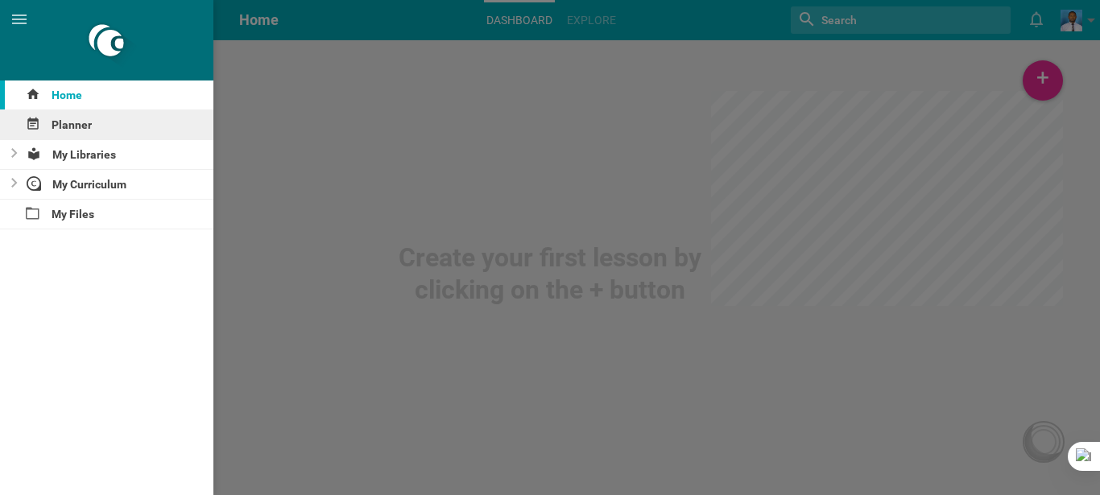
click at [93, 126] on div "Planner" at bounding box center [106, 124] width 213 height 29
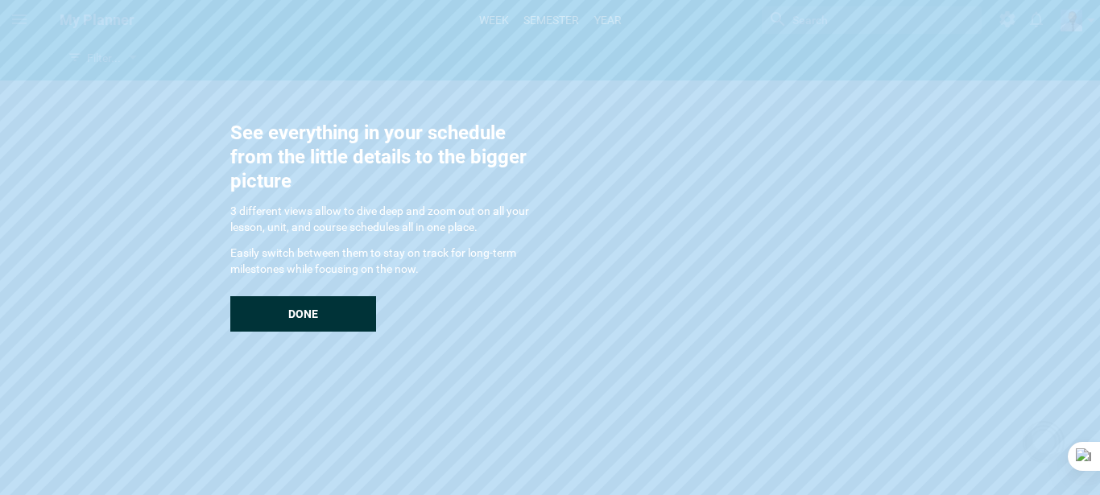
click at [296, 315] on span "Done" at bounding box center [303, 314] width 30 height 13
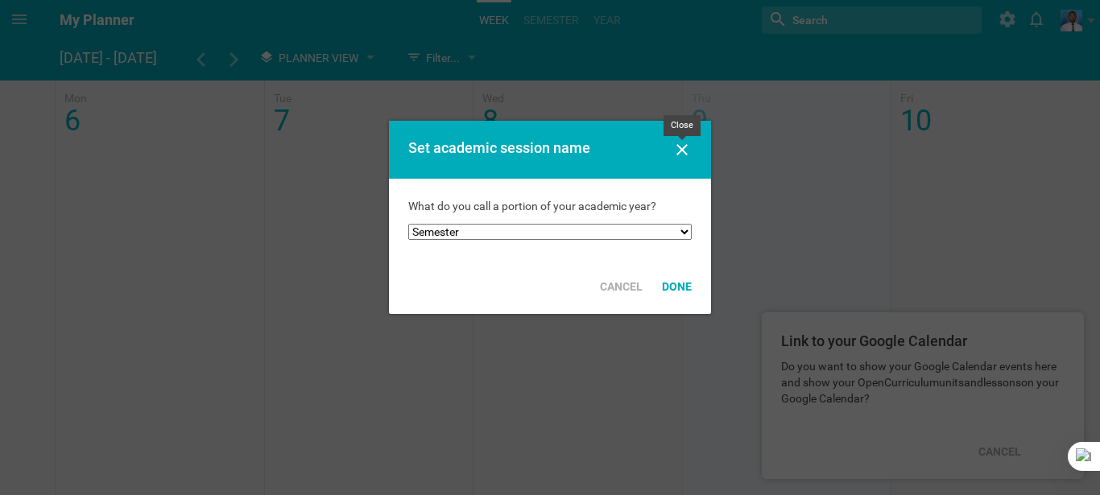
click at [677, 149] on icon at bounding box center [681, 149] width 19 height 19
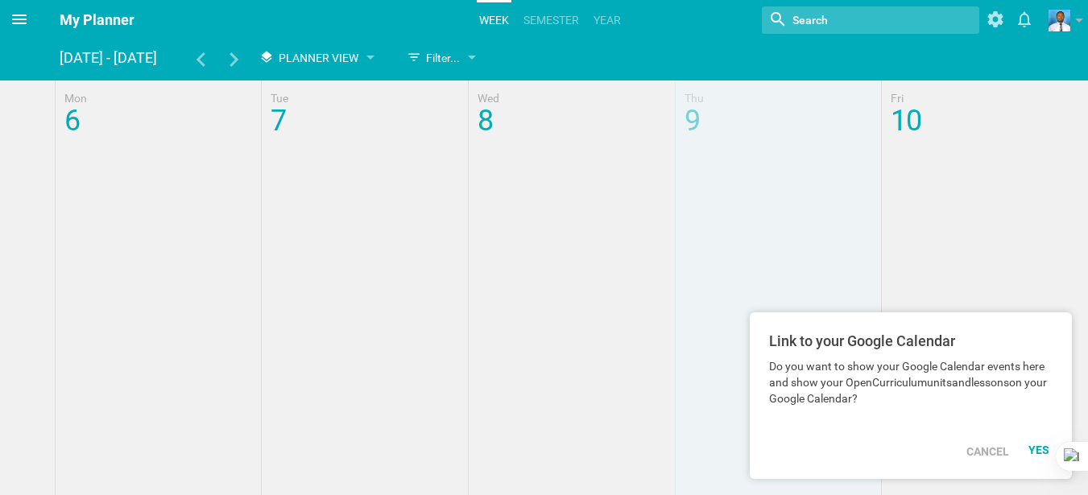
click at [21, 20] on icon at bounding box center [19, 19] width 14 height 10
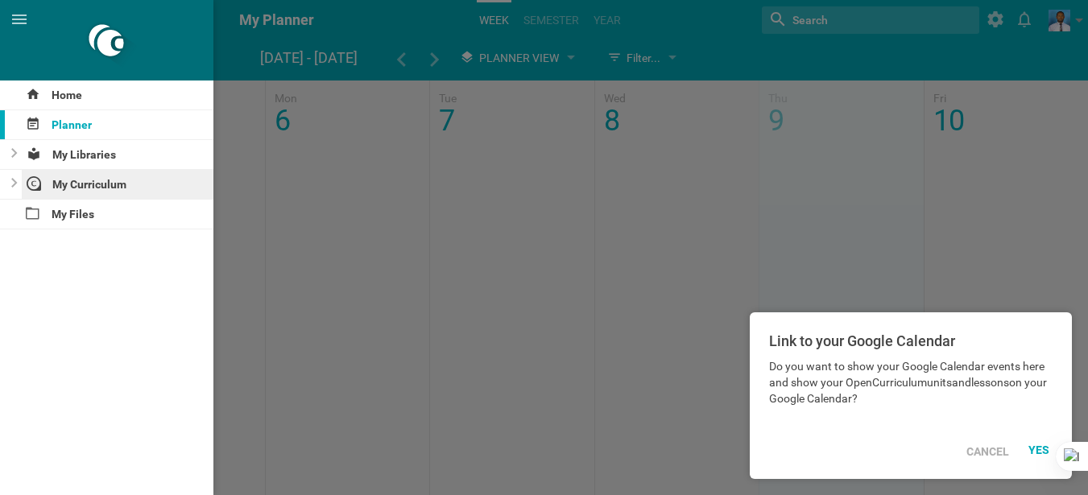
click at [56, 183] on div "My Curriculum" at bounding box center [118, 184] width 192 height 29
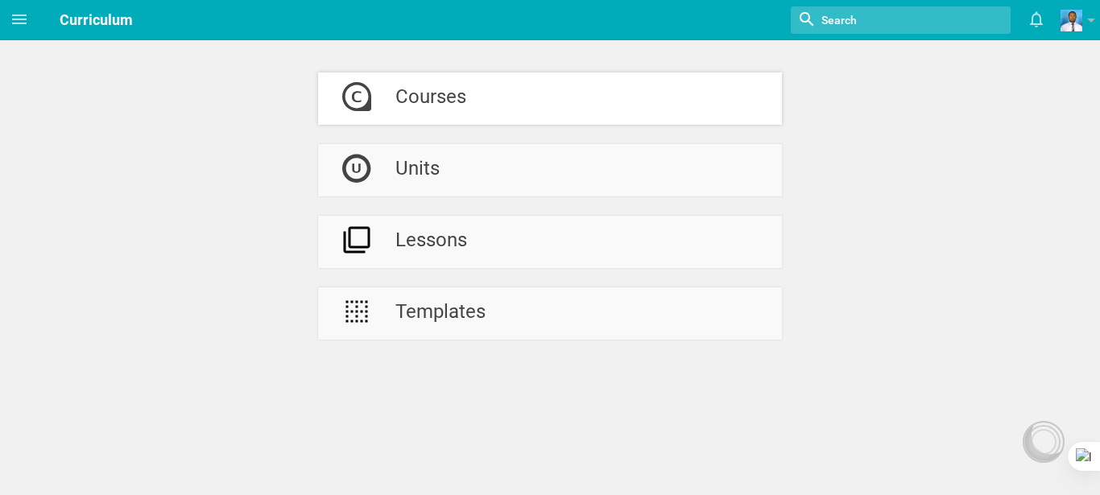
click at [446, 97] on div "Courses" at bounding box center [430, 98] width 71 height 52
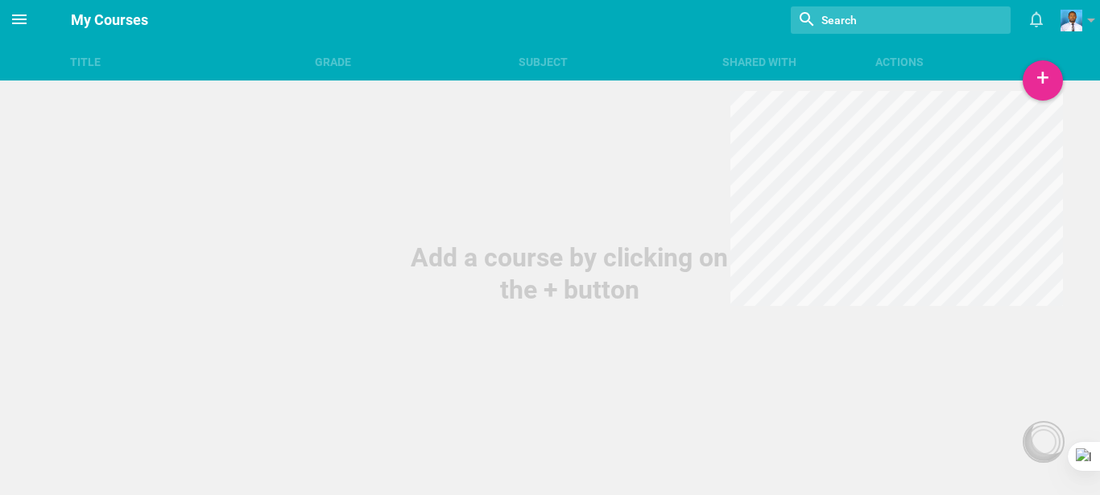
click at [22, 15] on icon at bounding box center [19, 19] width 14 height 10
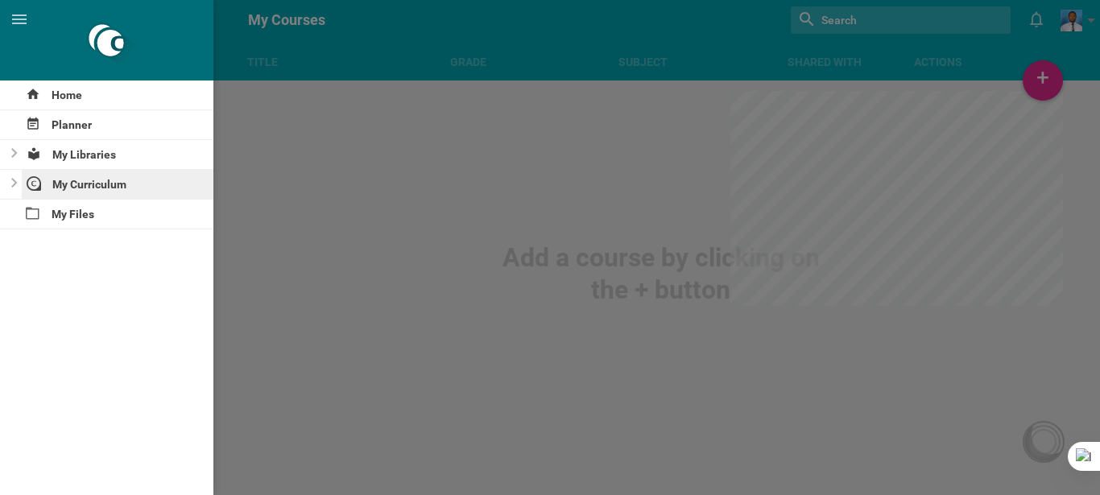
click at [93, 189] on div "My Curriculum" at bounding box center [118, 184] width 192 height 29
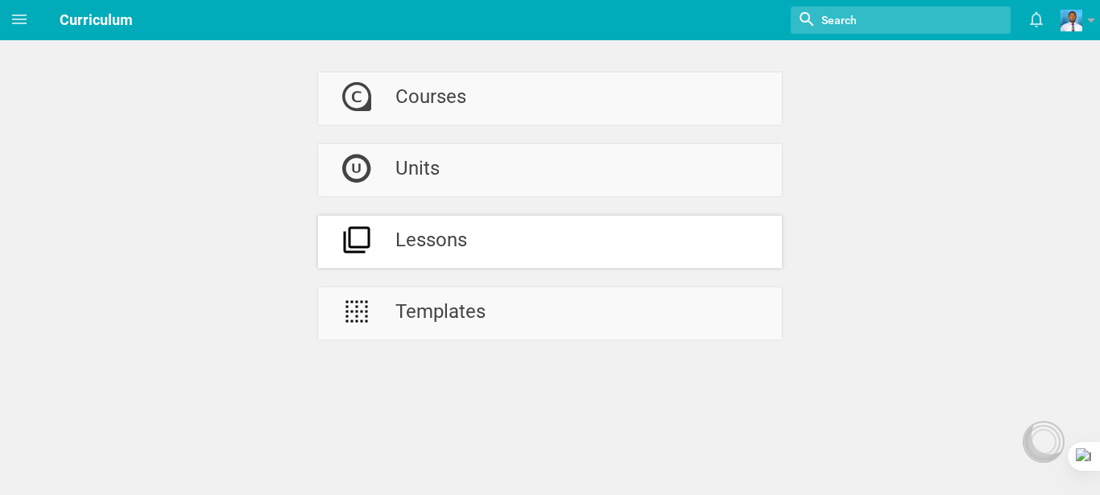
click at [444, 235] on div "Lessons" at bounding box center [431, 242] width 72 height 52
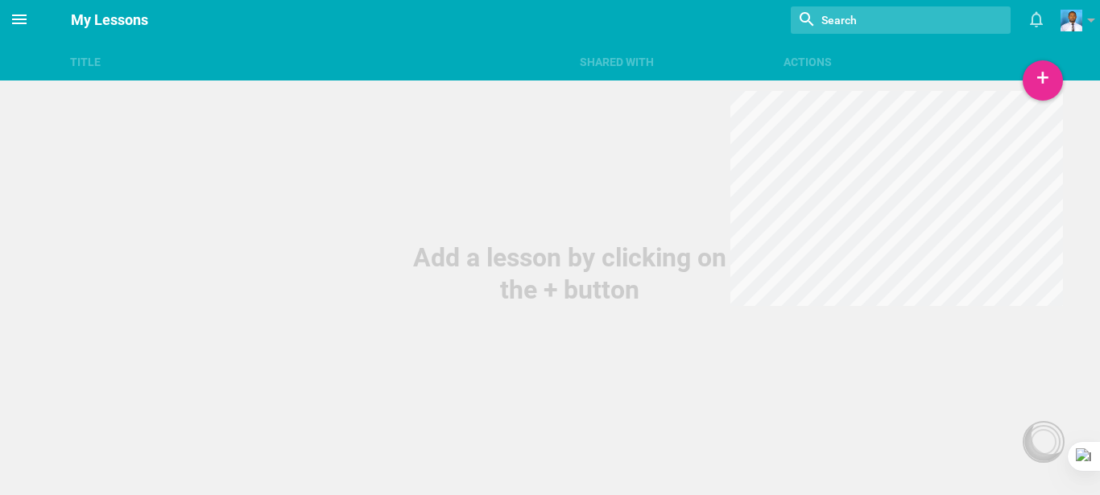
click at [25, 17] on icon at bounding box center [19, 19] width 19 height 19
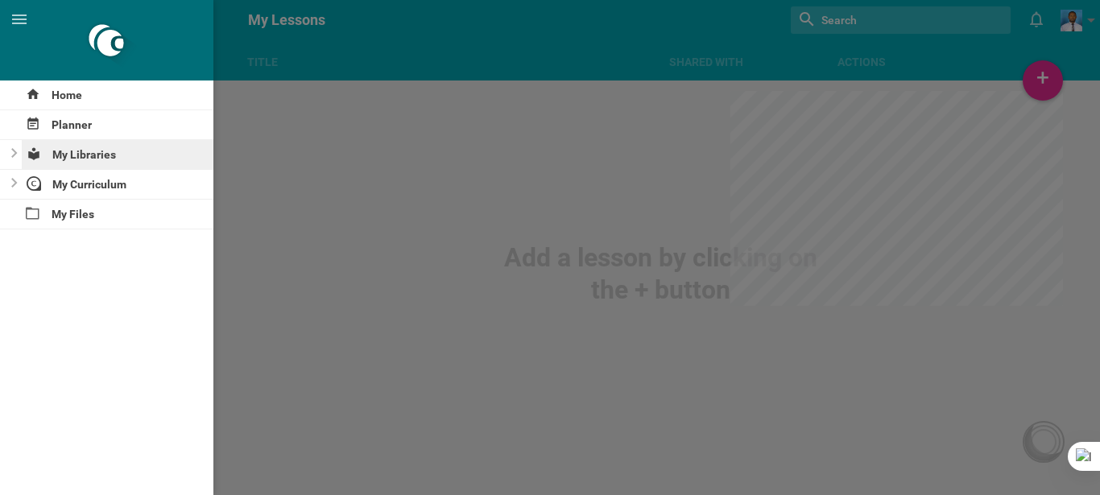
click at [122, 153] on div "My Libraries" at bounding box center [118, 154] width 192 height 29
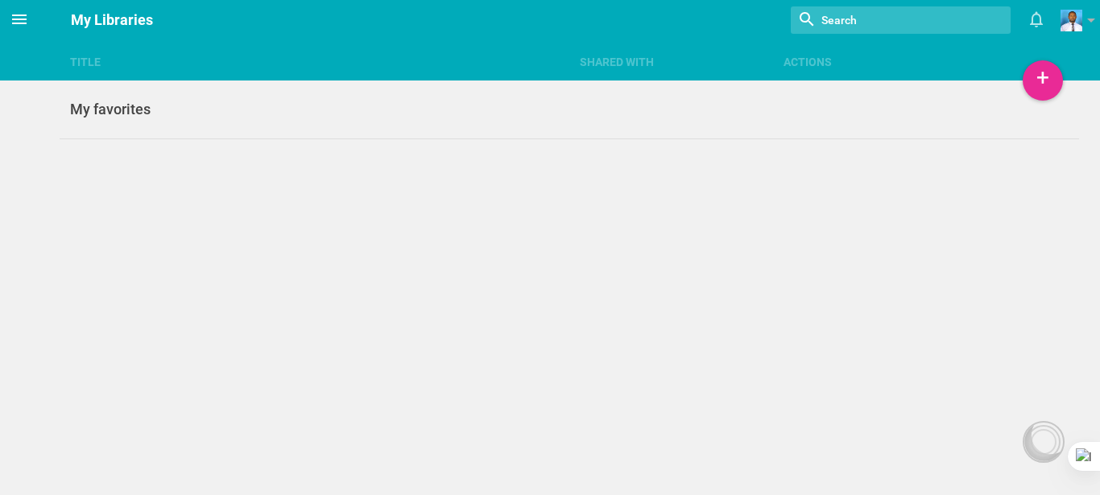
click at [13, 15] on icon at bounding box center [19, 19] width 14 height 10
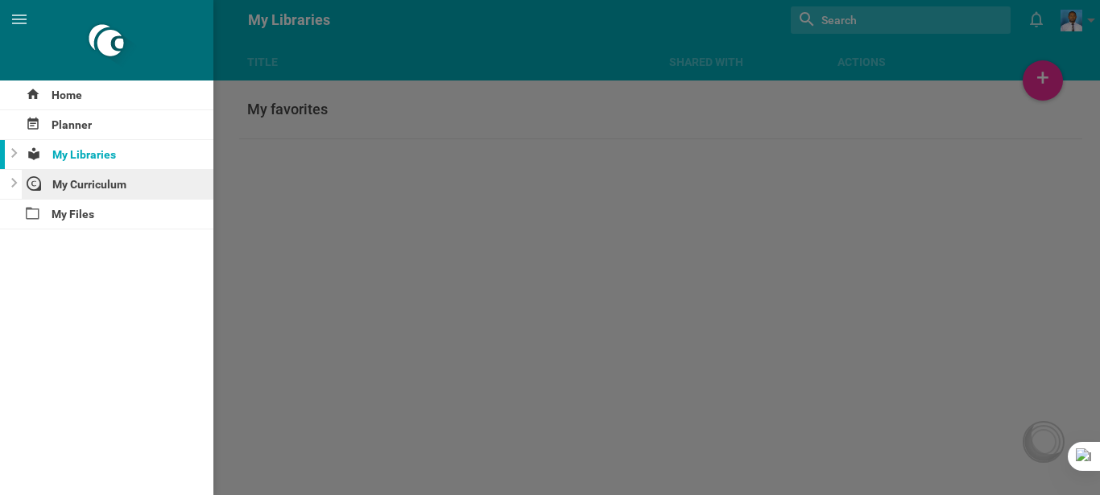
click at [116, 180] on div "My Curriculum" at bounding box center [118, 184] width 192 height 29
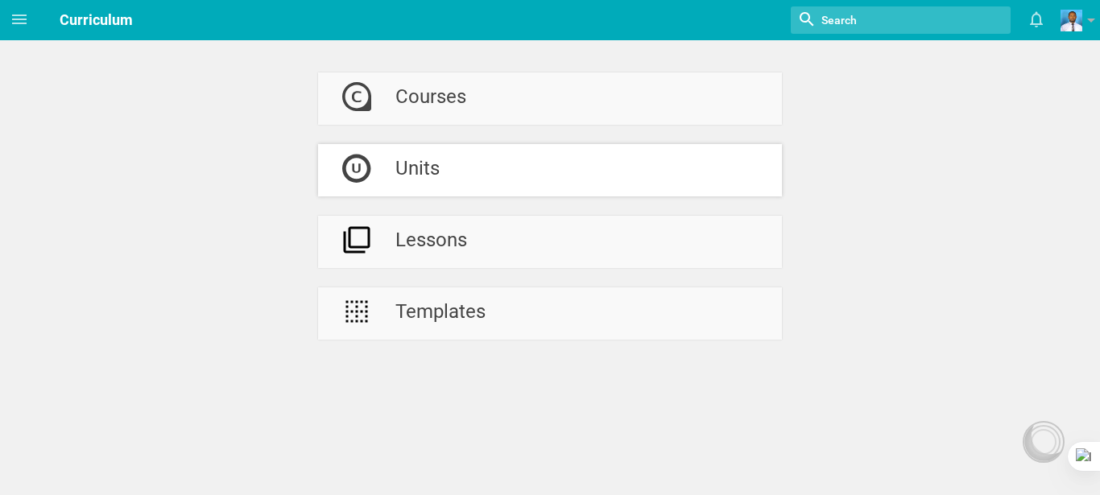
click at [465, 172] on link "Units" at bounding box center [550, 170] width 464 height 52
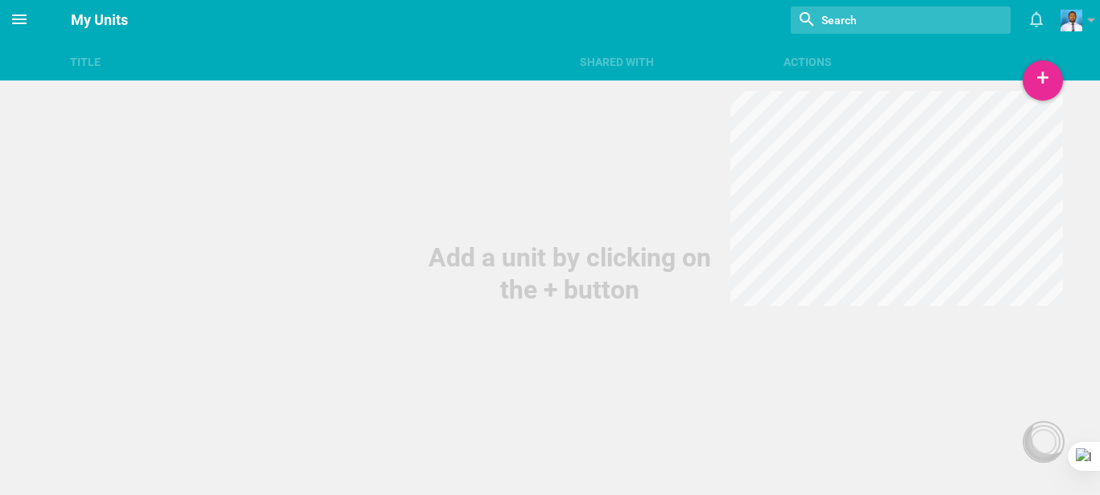
click at [17, 10] on icon at bounding box center [19, 19] width 19 height 19
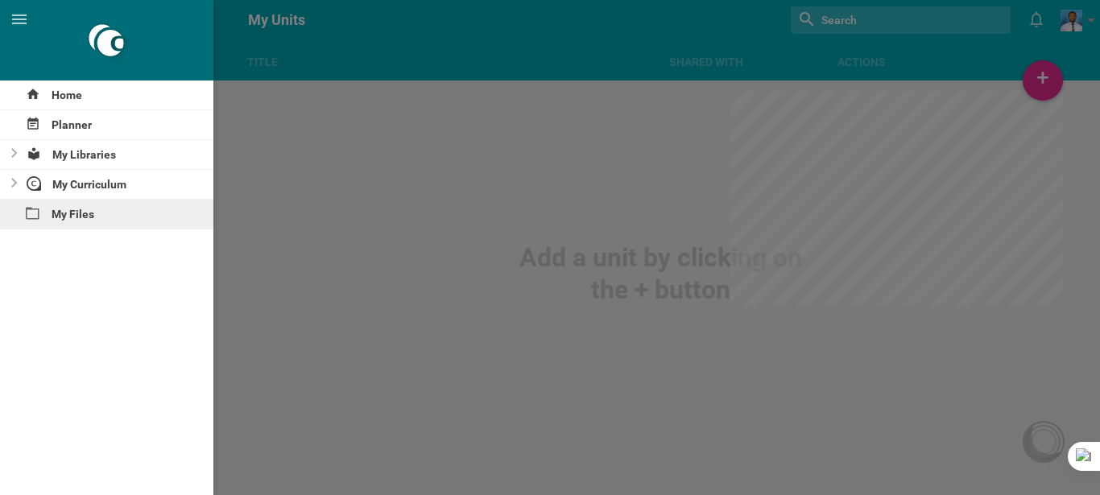
click at [102, 215] on div "My Files" at bounding box center [106, 214] width 213 height 29
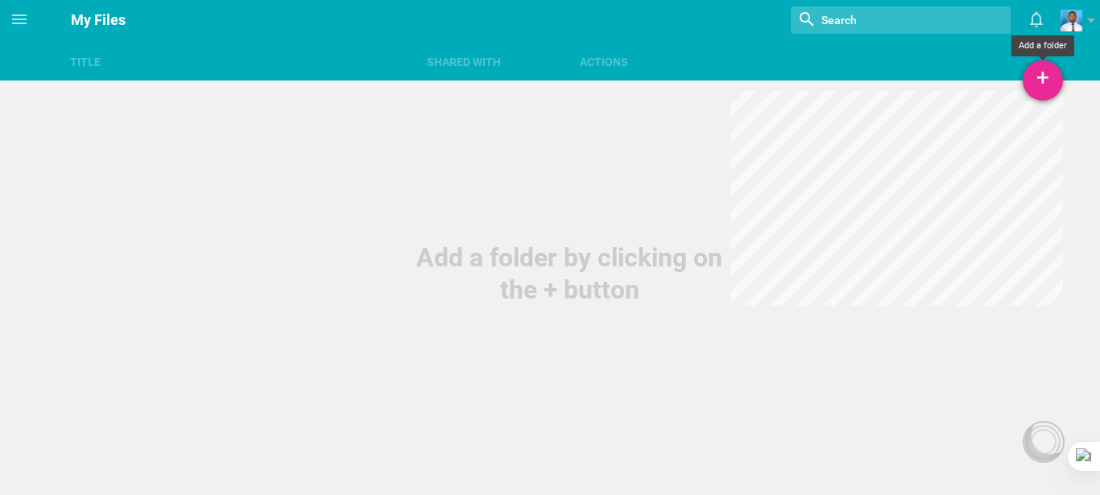
click at [1038, 76] on div "+" at bounding box center [1043, 80] width 40 height 40
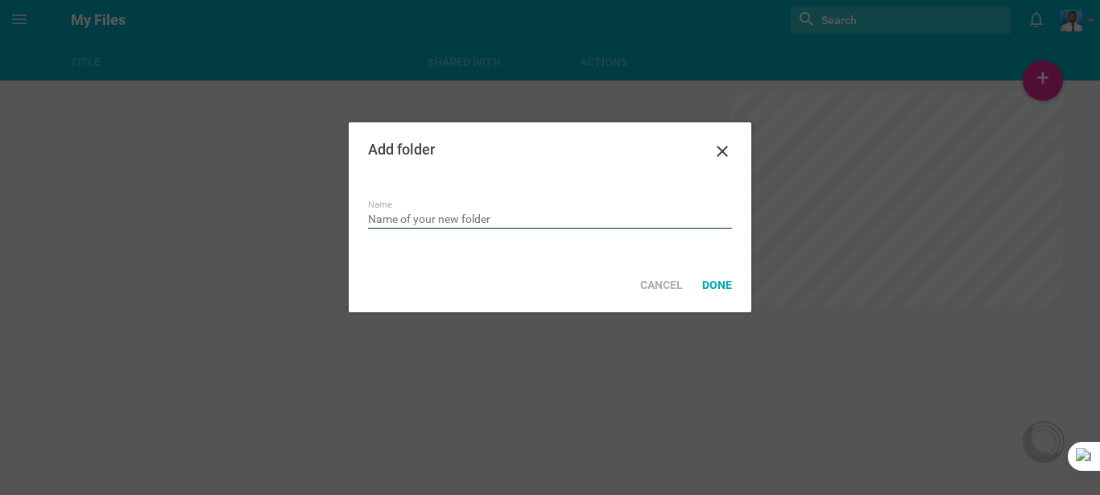
click at [419, 213] on input "text" at bounding box center [550, 221] width 364 height 16
click at [436, 217] on input "text" at bounding box center [550, 221] width 364 height 16
click at [404, 155] on div "Add folder" at bounding box center [532, 150] width 328 height 16
click at [471, 217] on input "text" at bounding box center [550, 221] width 364 height 16
click at [411, 147] on div "Add folder" at bounding box center [532, 150] width 328 height 16
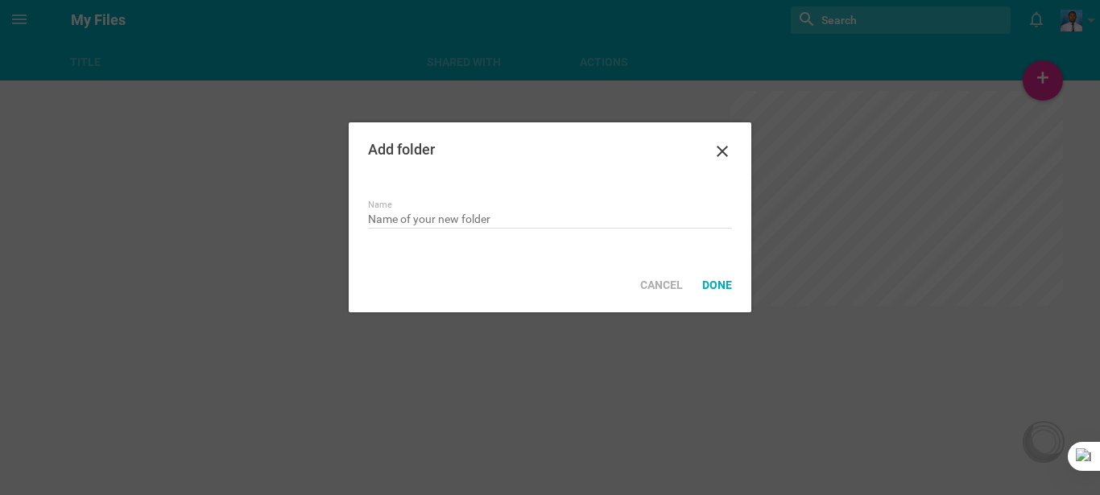
click at [344, 151] on div at bounding box center [550, 247] width 1100 height 495
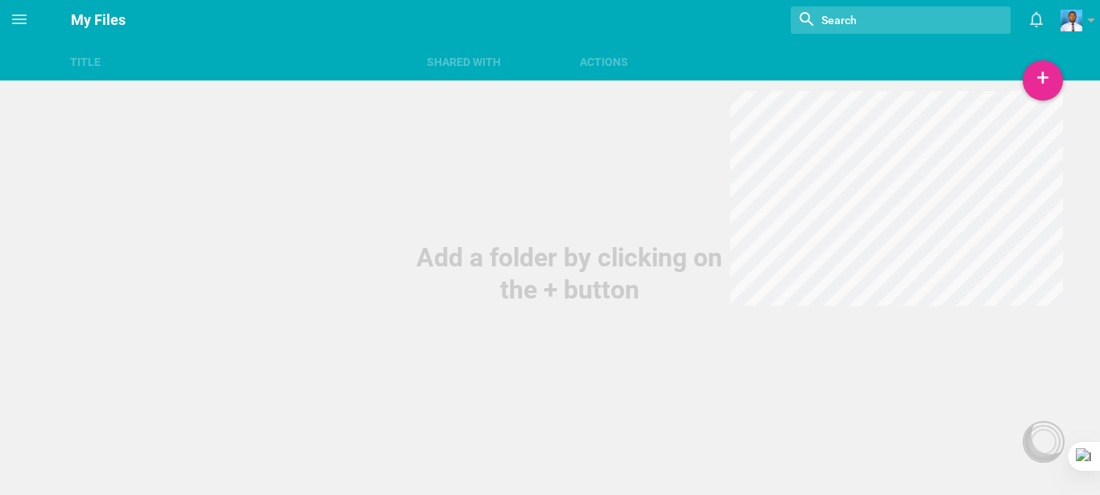
drag, startPoint x: 589, startPoint y: 64, endPoint x: 562, endPoint y: 65, distance: 27.4
click at [590, 64] on div "Actions" at bounding box center [824, 62] width 510 height 16
click at [83, 59] on div "Title" at bounding box center [238, 62] width 357 height 16
click at [106, 57] on span at bounding box center [108, 62] width 14 height 13
click at [531, 53] on div "Title Shared with Actions" at bounding box center [550, 40] width 1100 height 81
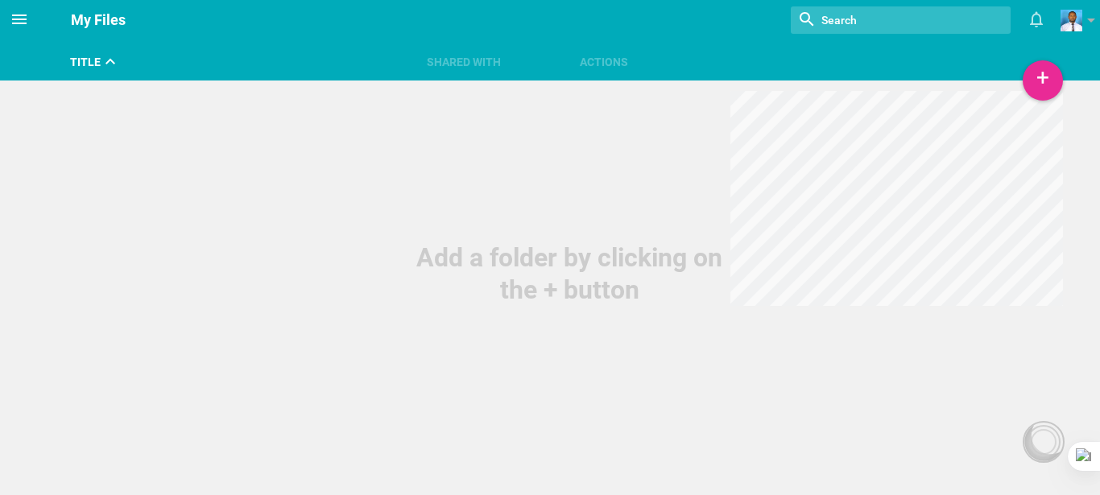
click at [23, 14] on icon at bounding box center [19, 19] width 19 height 19
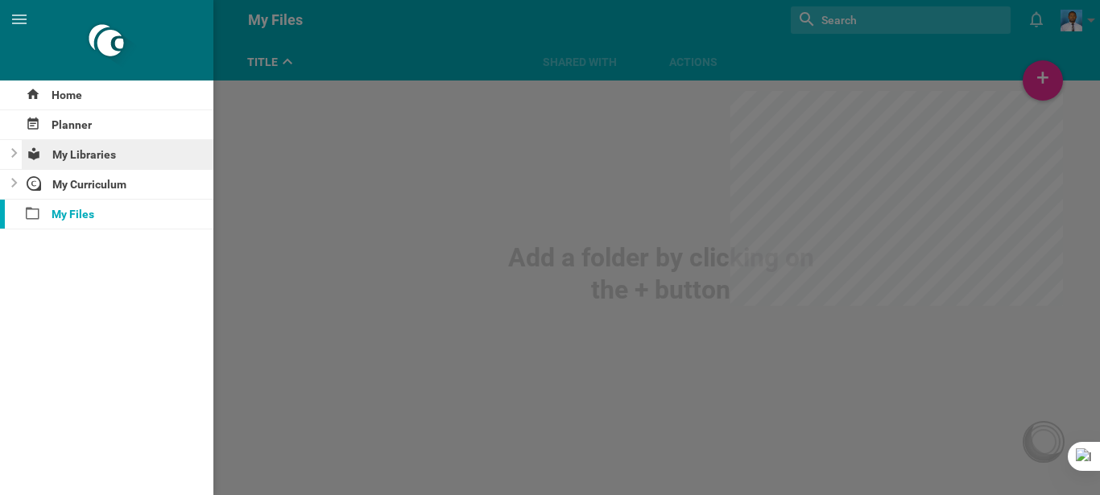
click at [117, 159] on div "My Libraries" at bounding box center [118, 154] width 192 height 29
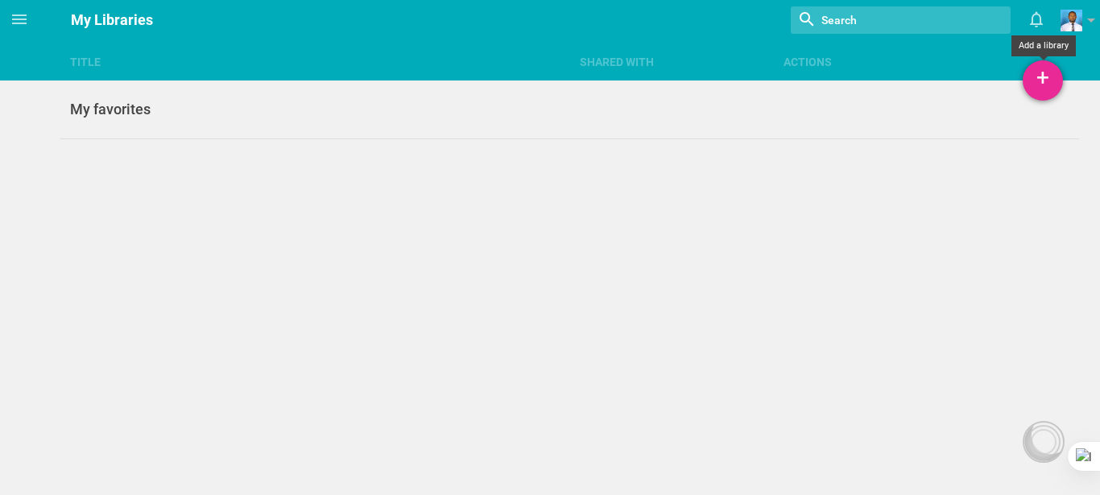
click at [1031, 77] on div "+" at bounding box center [1043, 80] width 40 height 40
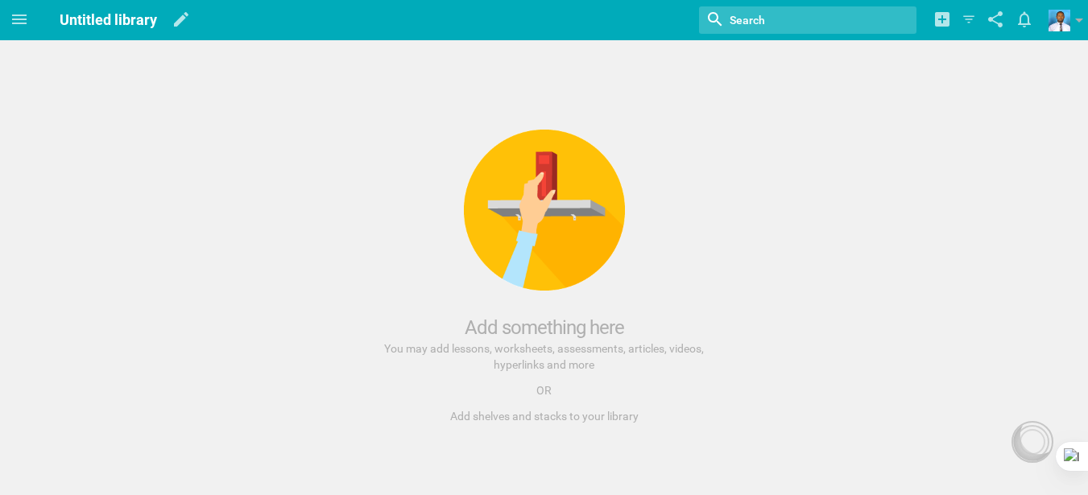
click at [786, 16] on input "textbox" at bounding box center [793, 20] width 130 height 21
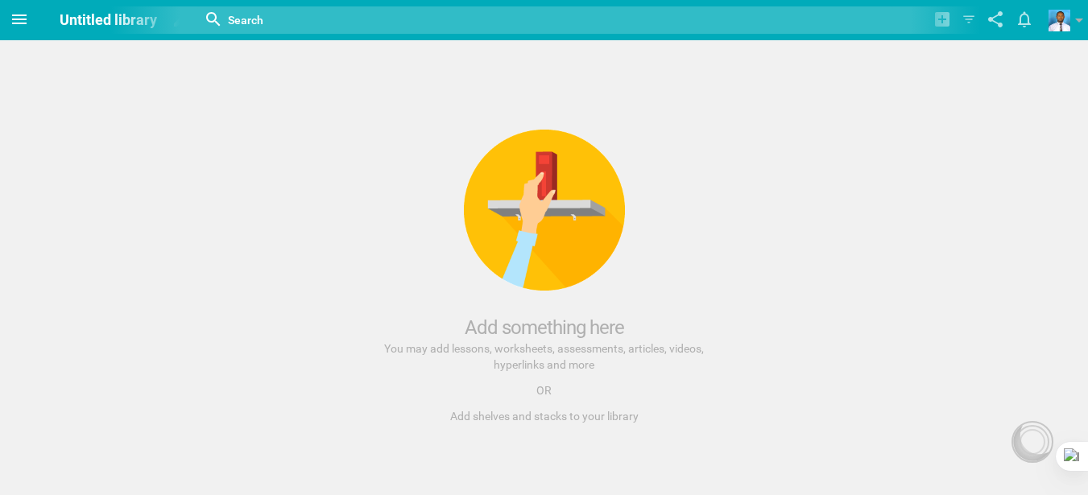
click at [14, 21] on icon at bounding box center [19, 19] width 19 height 19
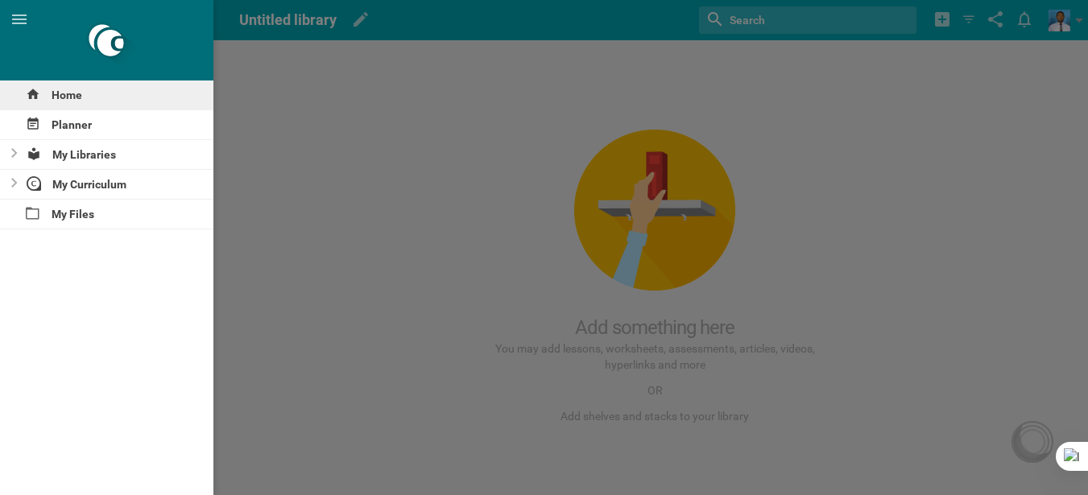
click at [66, 93] on div "Home" at bounding box center [106, 95] width 213 height 29
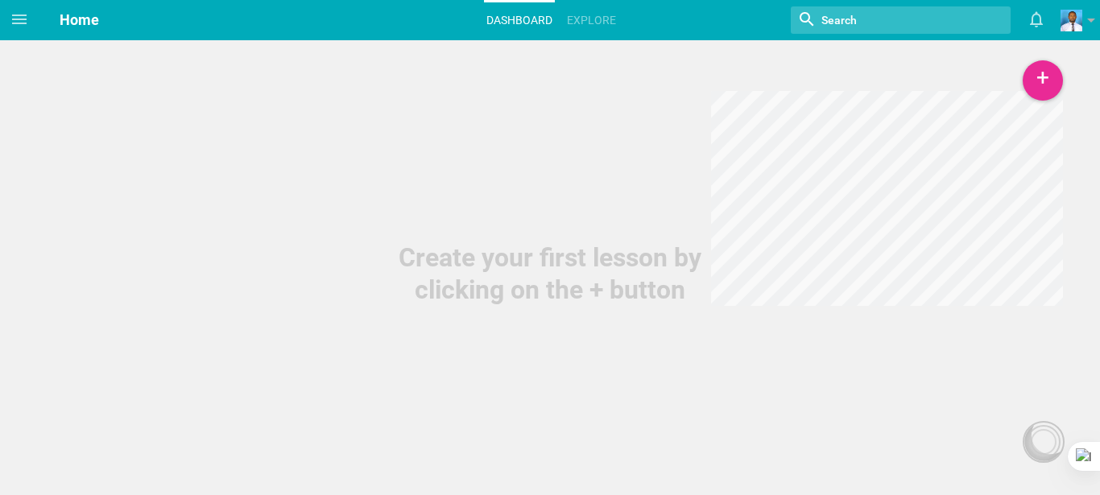
click at [895, 23] on input "textbox" at bounding box center [885, 20] width 131 height 21
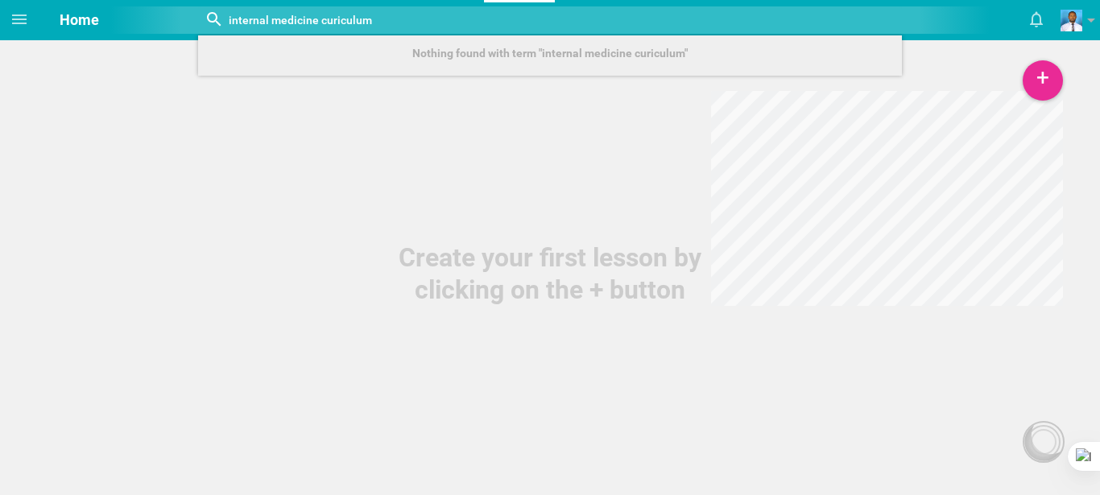
type input "internal medicine curiculum"
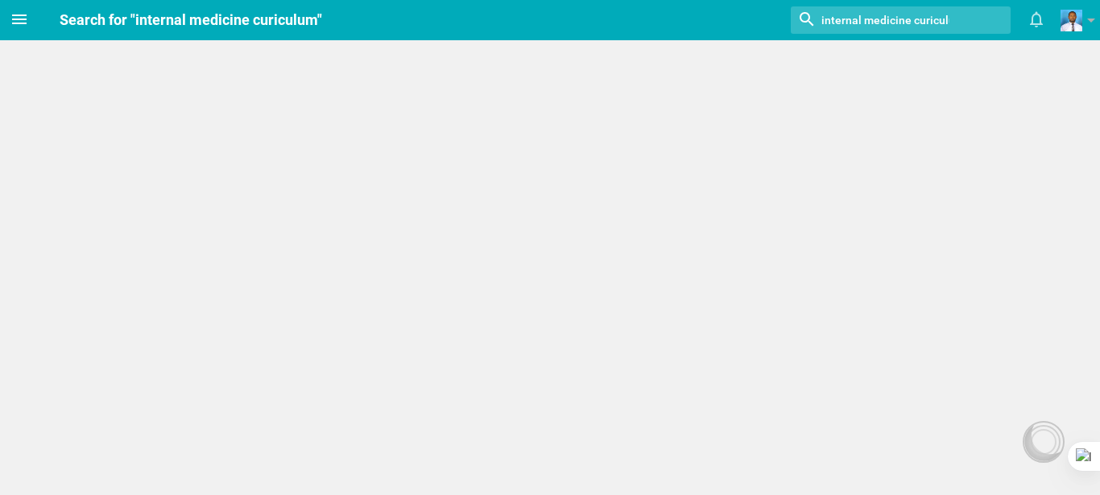
click at [22, 19] on icon at bounding box center [19, 19] width 14 height 10
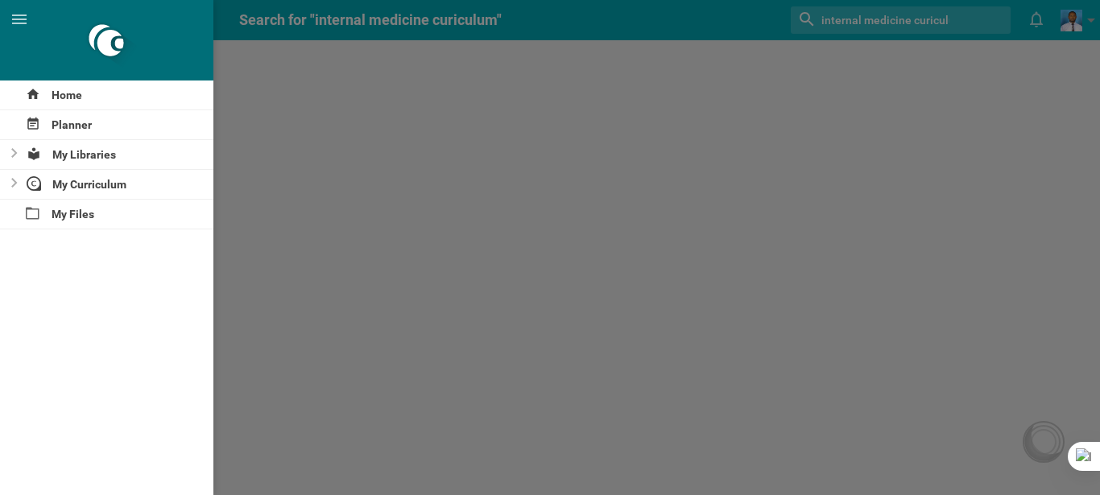
click at [539, 217] on div at bounding box center [550, 247] width 1100 height 495
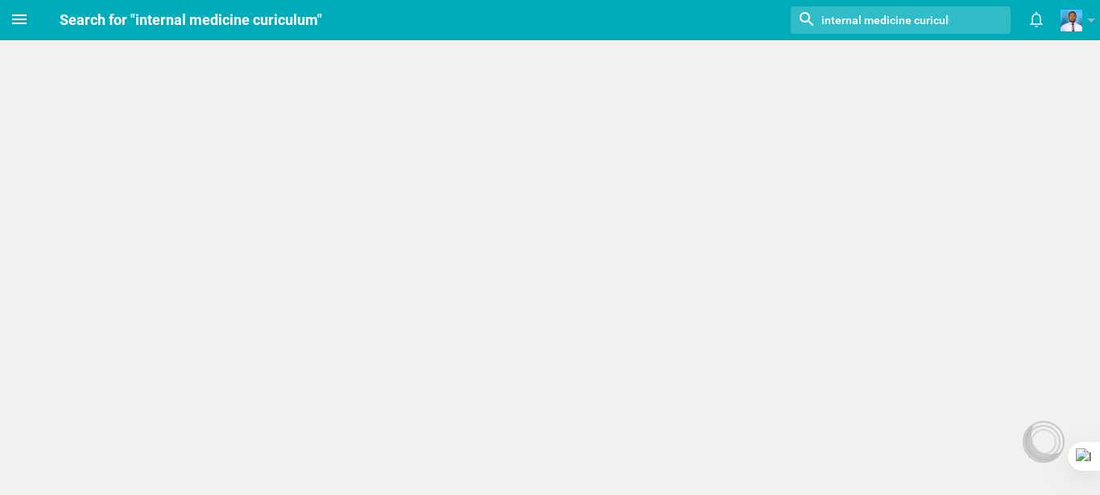
click at [16, 14] on icon at bounding box center [19, 19] width 19 height 19
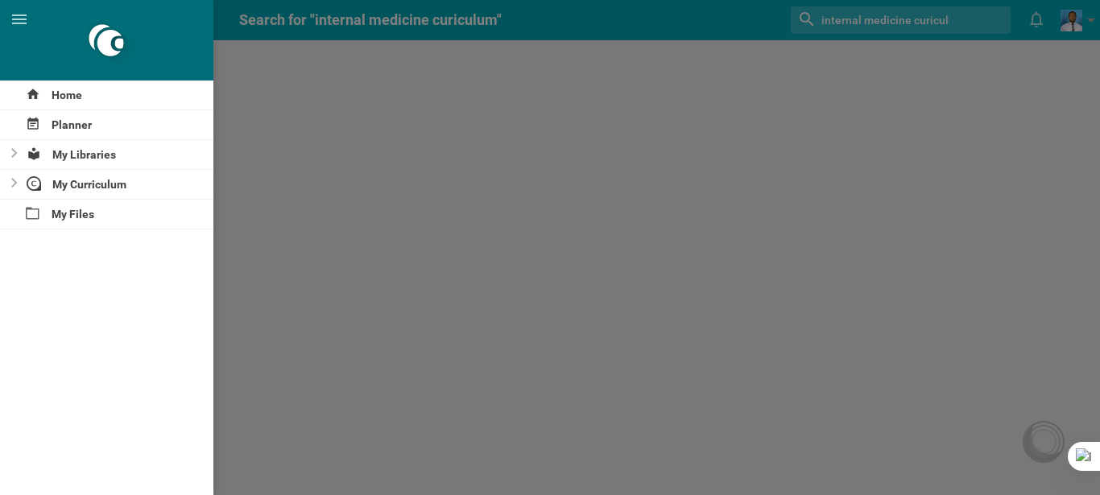
click at [867, 20] on div at bounding box center [550, 247] width 1100 height 495
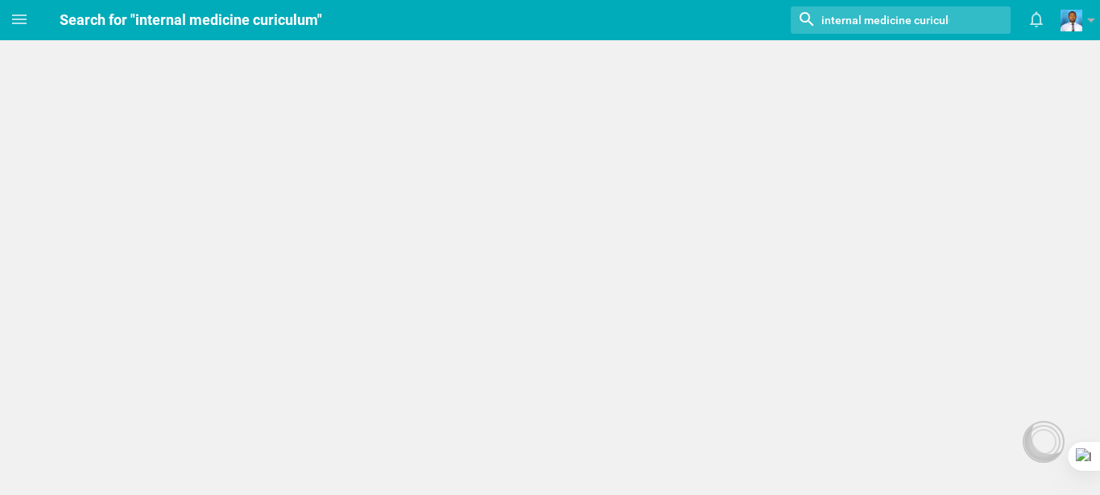
click at [953, 19] on div at bounding box center [901, 19] width 220 height 27
click at [1042, 443] on div at bounding box center [1044, 442] width 26 height 26
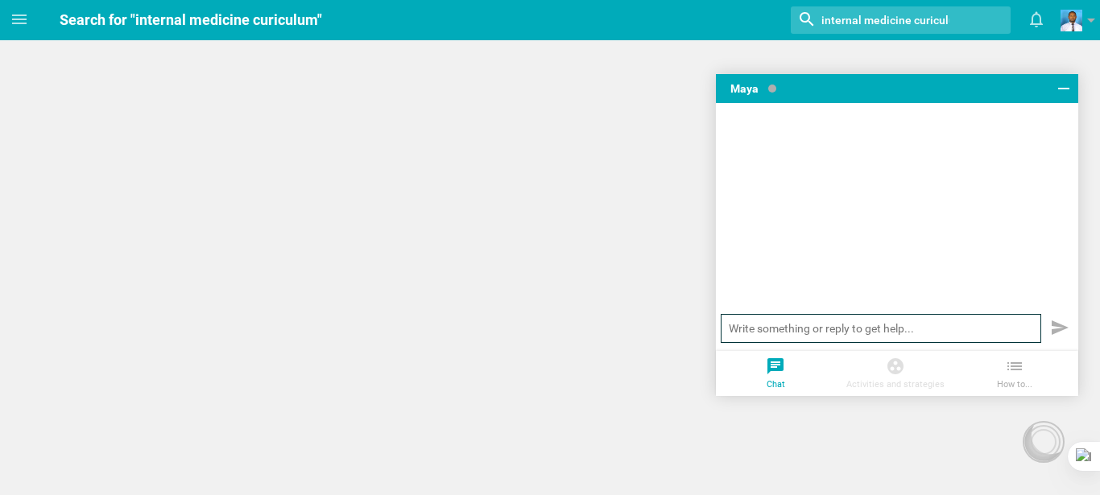
click at [799, 329] on input "text" at bounding box center [881, 328] width 320 height 29
type input "generate a curiculum on internal medicine residency for postgraduation"
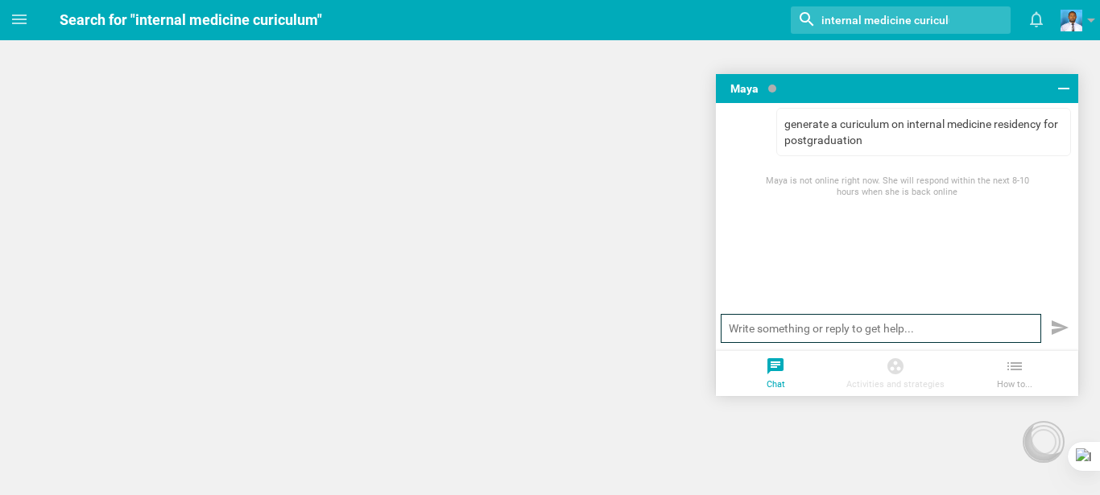
scroll to position [0, 0]
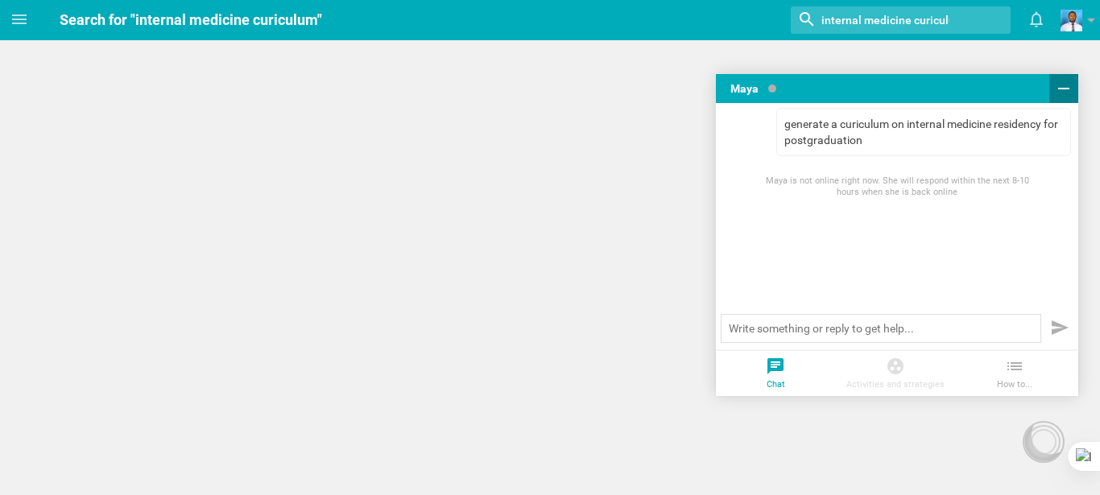
click at [1064, 82] on icon at bounding box center [1063, 88] width 19 height 19
